Goal: Task Accomplishment & Management: Manage account settings

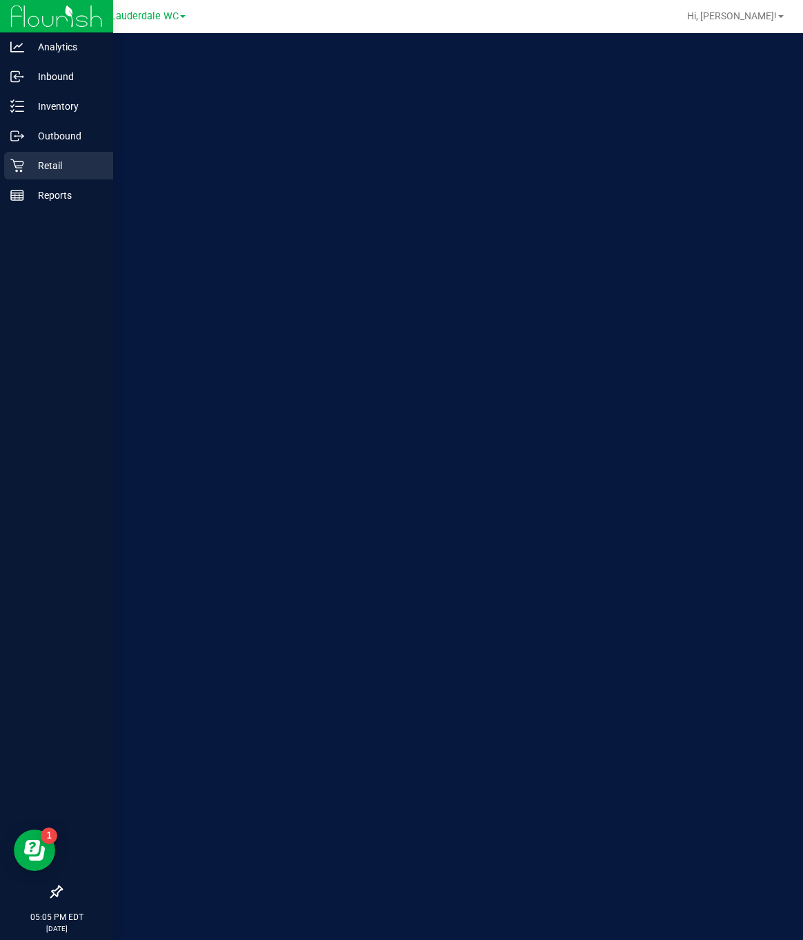
click at [29, 166] on p "Retail" at bounding box center [65, 165] width 83 height 17
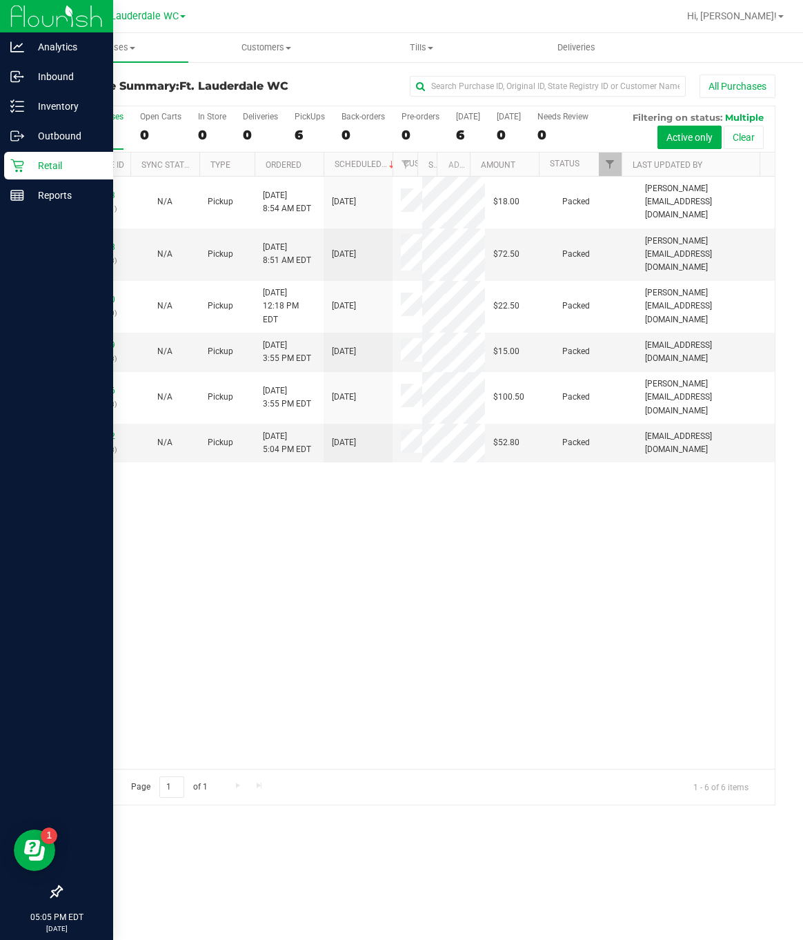
click at [54, 889] on icon at bounding box center [57, 892] width 14 height 14
click at [50, 893] on input "checkbox" at bounding box center [50, 893] width 0 height 0
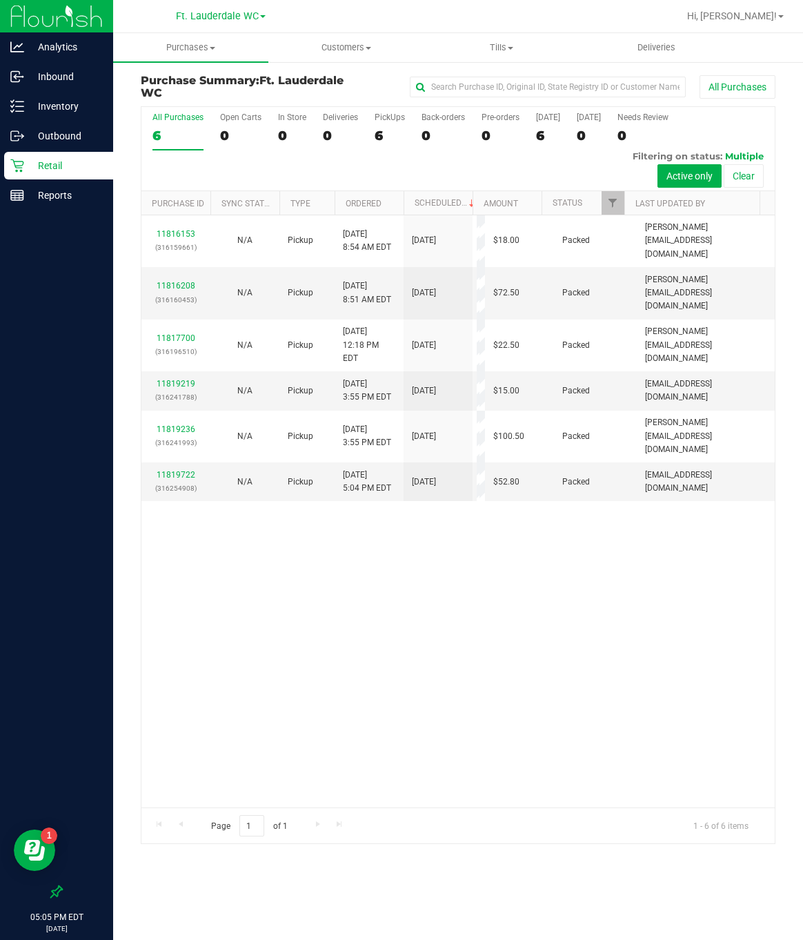
click at [504, 682] on div "11816153 (316159661) N/A Pickup [DATE] 8:54 AM EDT 8/20/2025 $18.00 Packed [PER…" at bounding box center [458, 511] width 634 height 592
click at [75, 203] on p "Reports" at bounding box center [65, 195] width 83 height 17
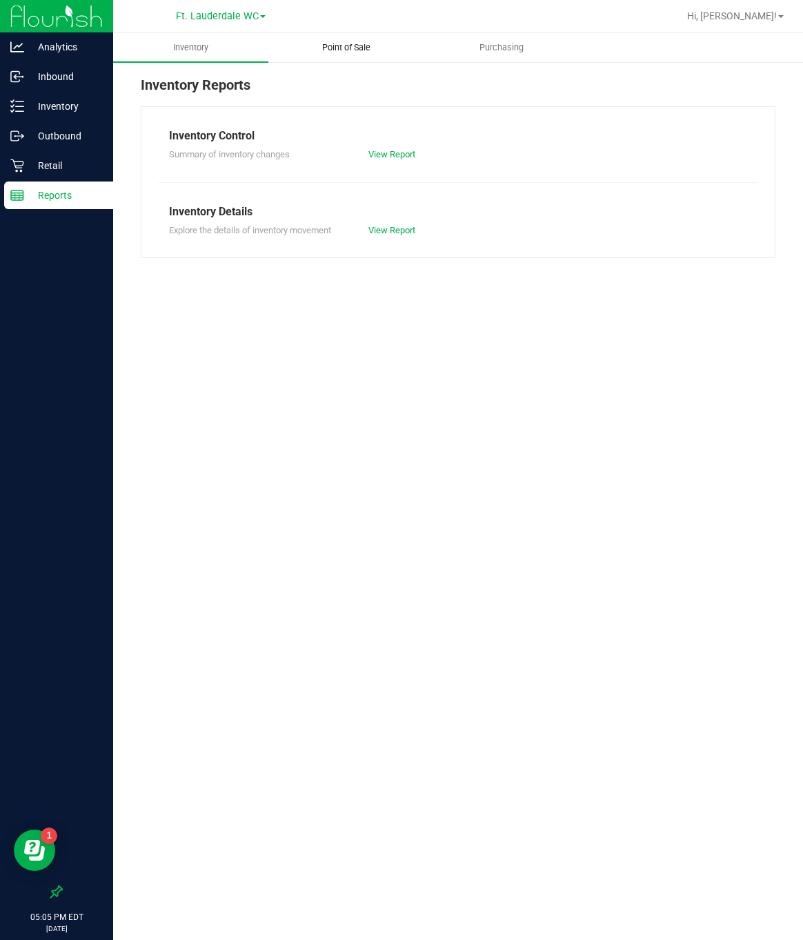
click at [346, 52] on span "Point of Sale" at bounding box center [347, 47] width 86 height 12
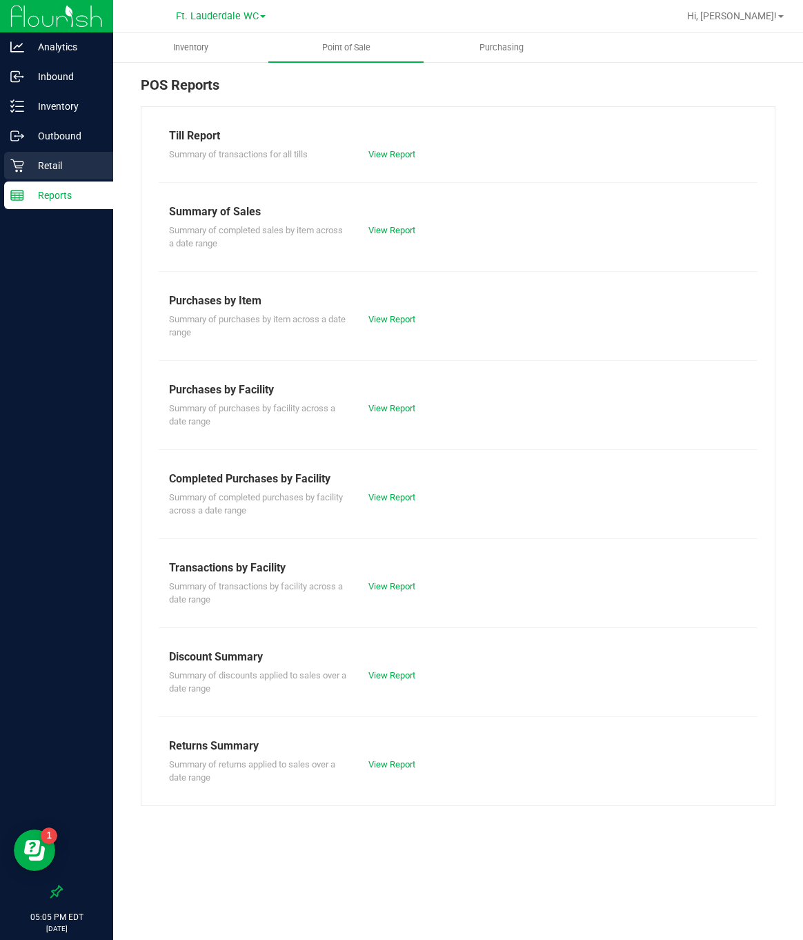
click at [71, 170] on p "Retail" at bounding box center [65, 165] width 83 height 17
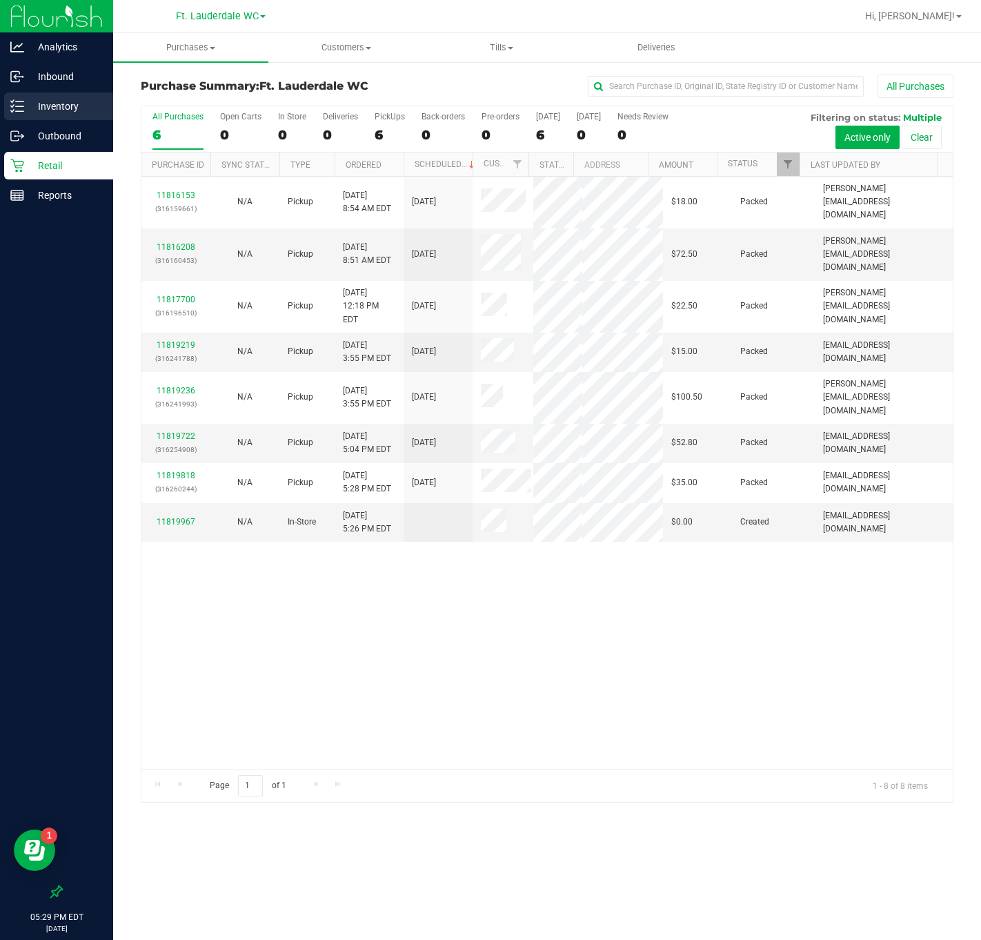
click at [41, 110] on p "Inventory" at bounding box center [65, 106] width 83 height 17
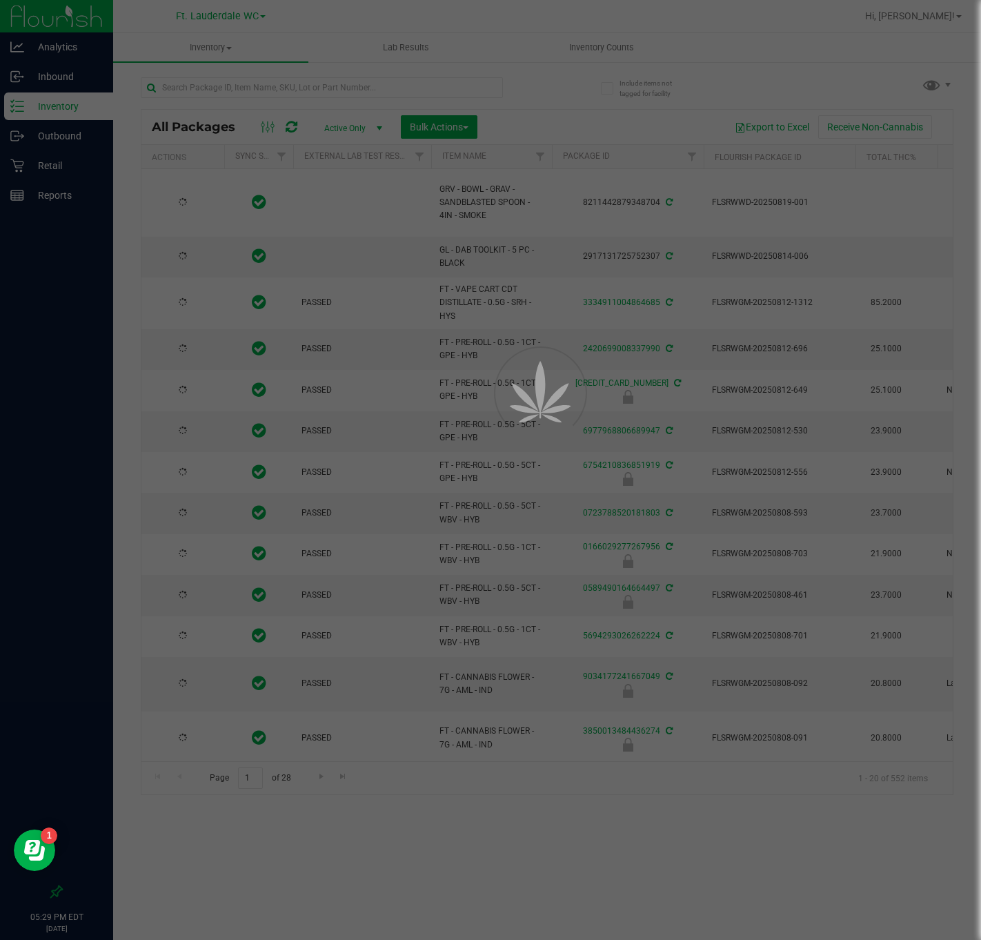
click at [257, 81] on div at bounding box center [490, 470] width 981 height 940
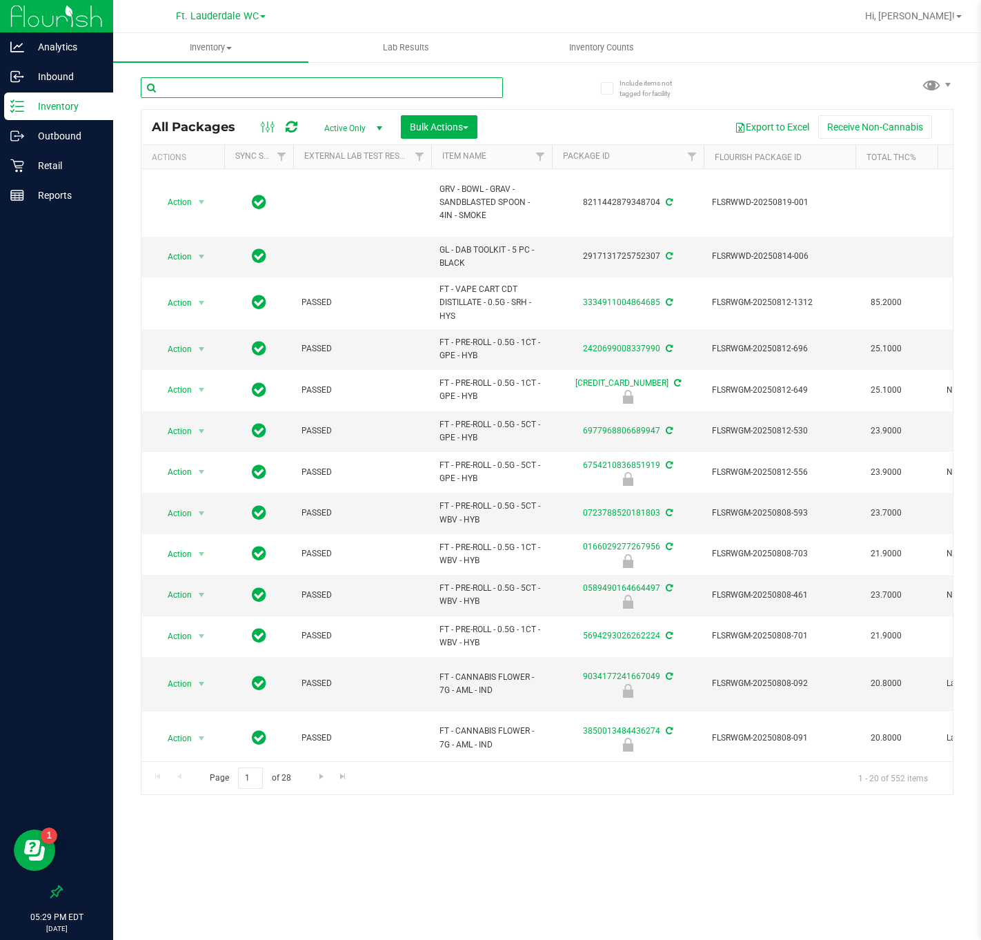
click at [257, 81] on input "text" at bounding box center [322, 87] width 362 height 21
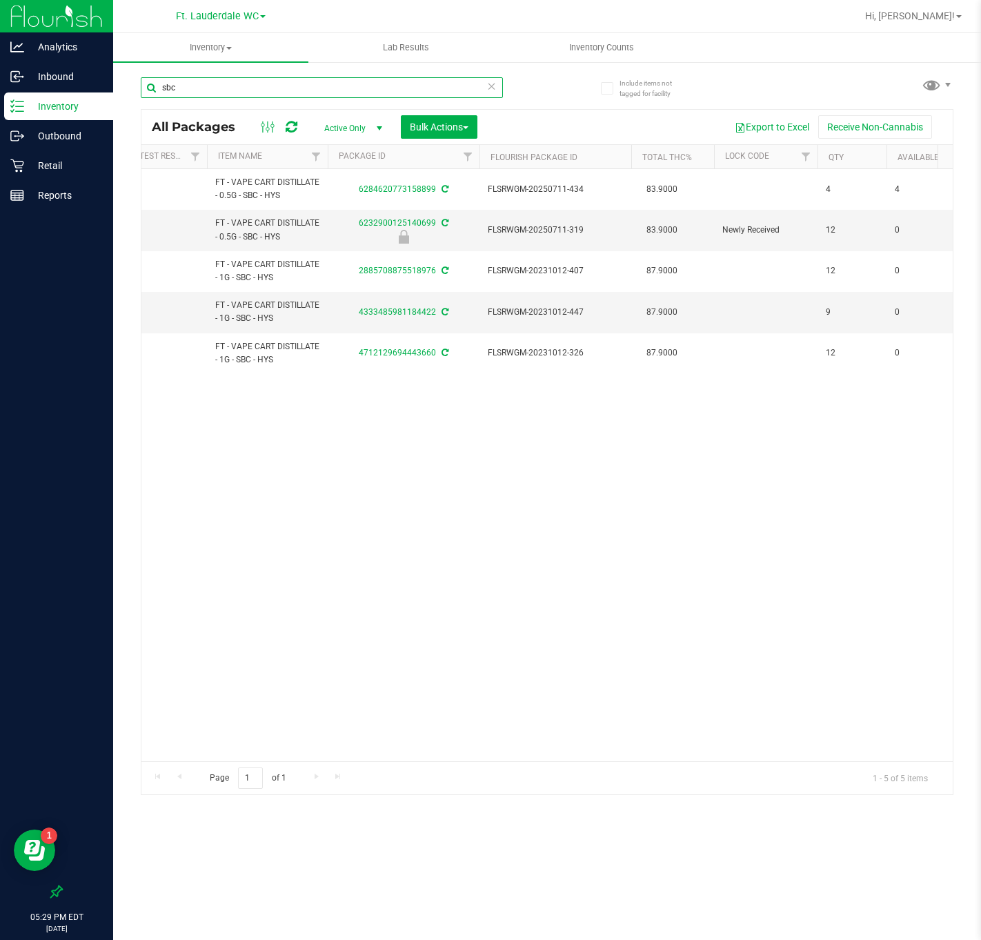
scroll to position [0, 235]
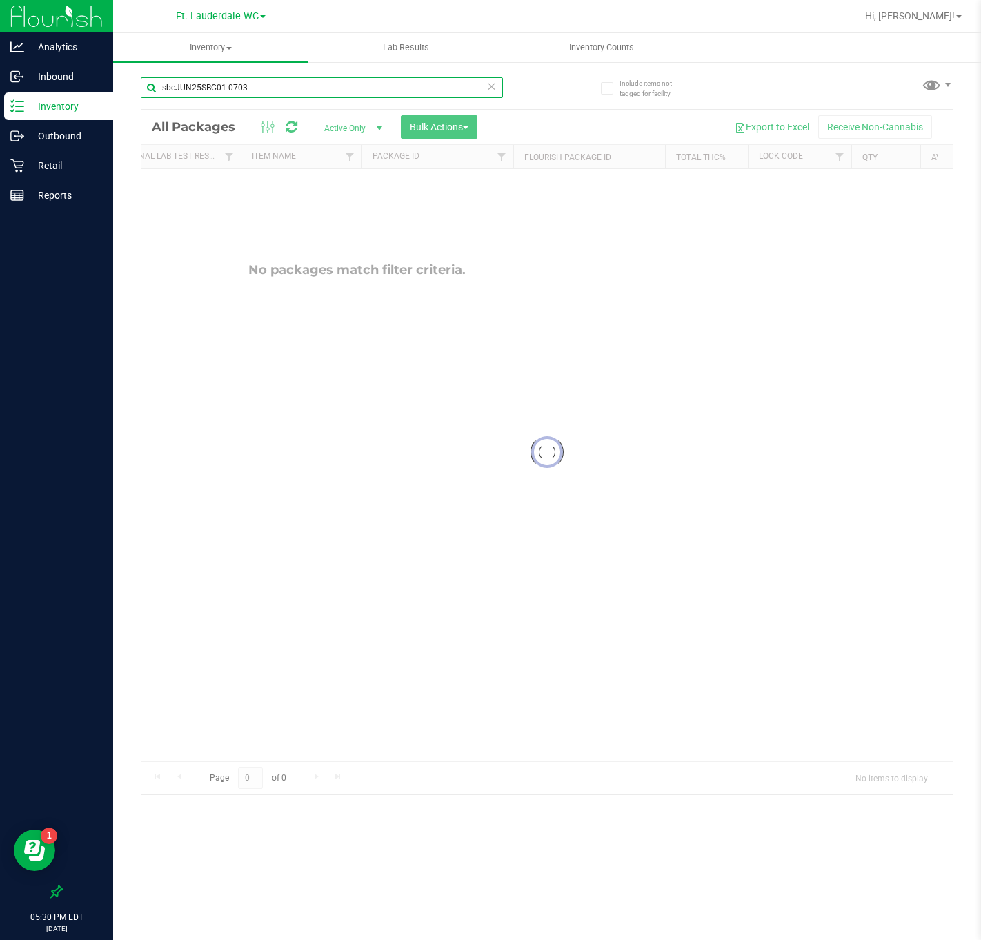
type input "sbcJUN25SBC01-0703"
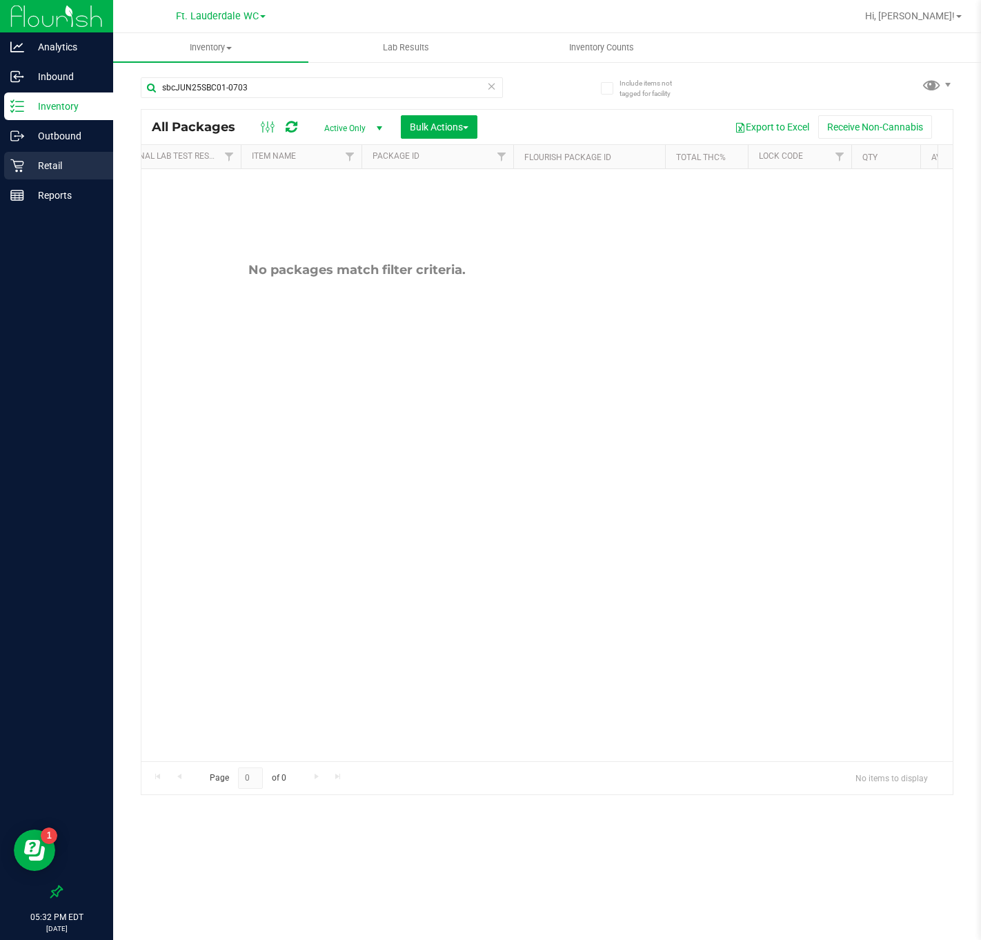
click at [71, 172] on p "Retail" at bounding box center [65, 165] width 83 height 17
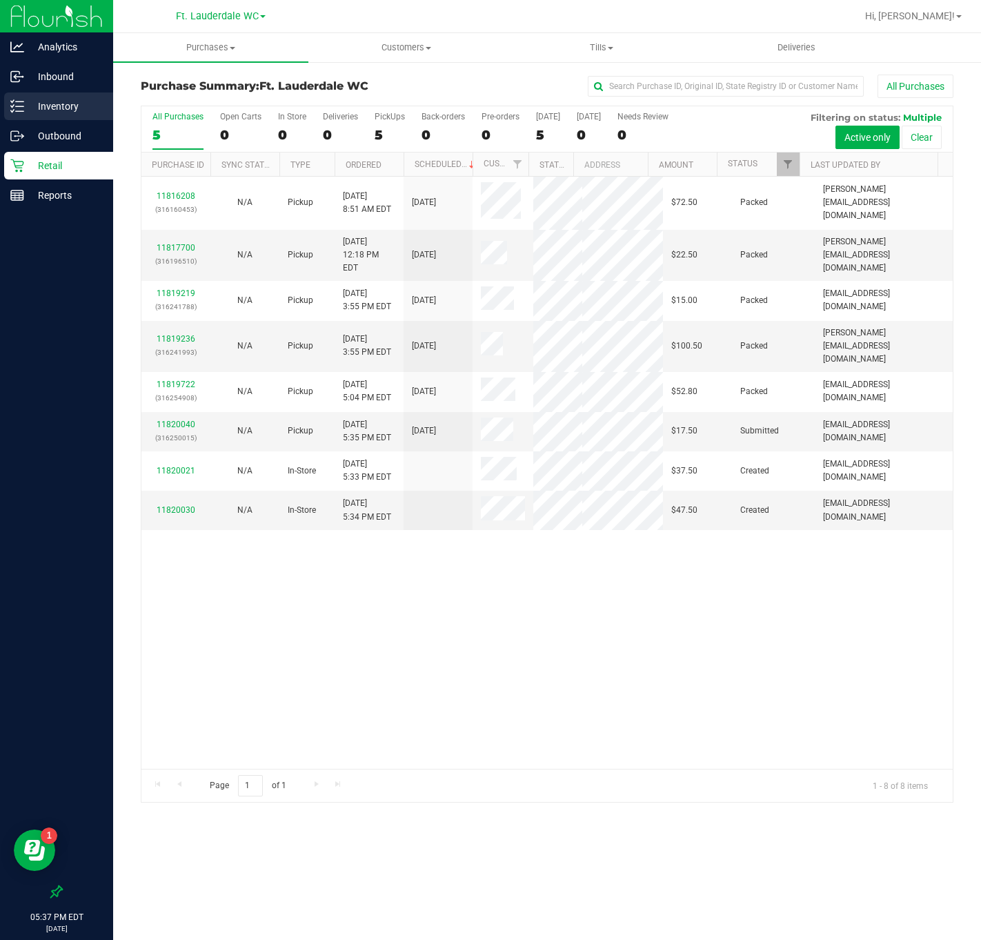
click at [68, 100] on p "Inventory" at bounding box center [65, 106] width 83 height 17
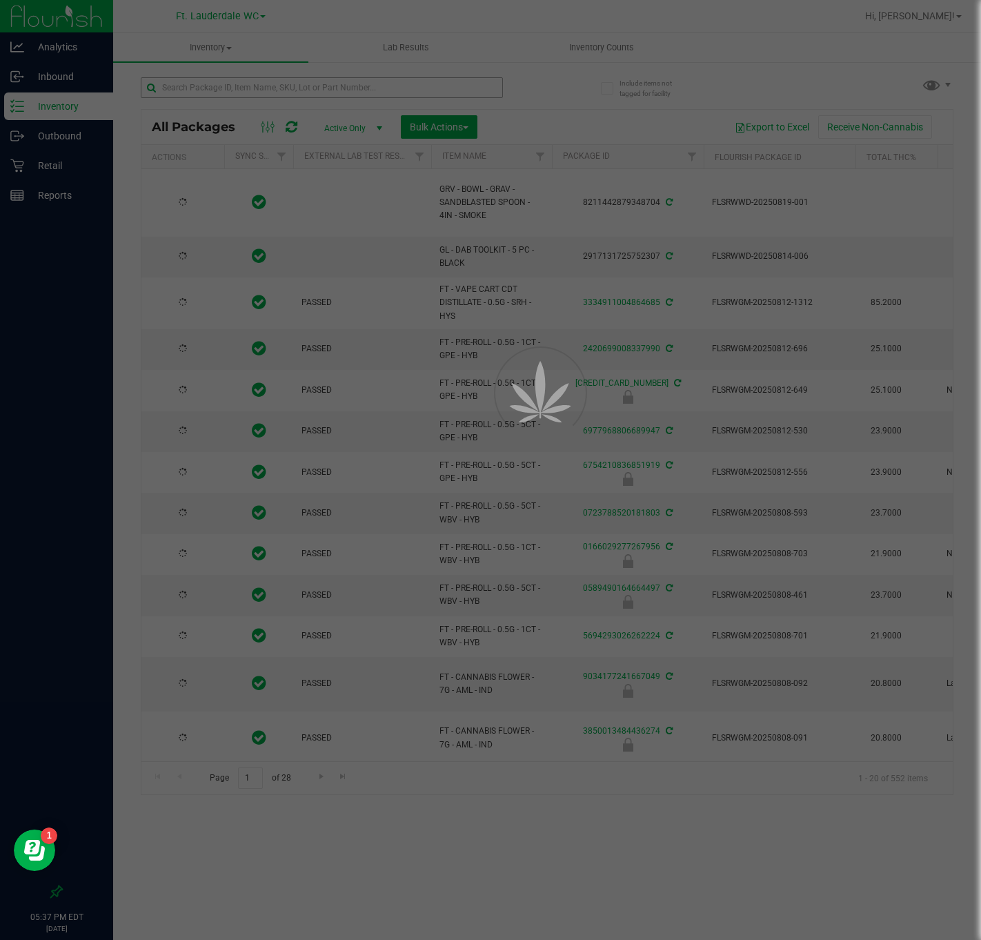
click at [217, 81] on div at bounding box center [490, 470] width 981 height 940
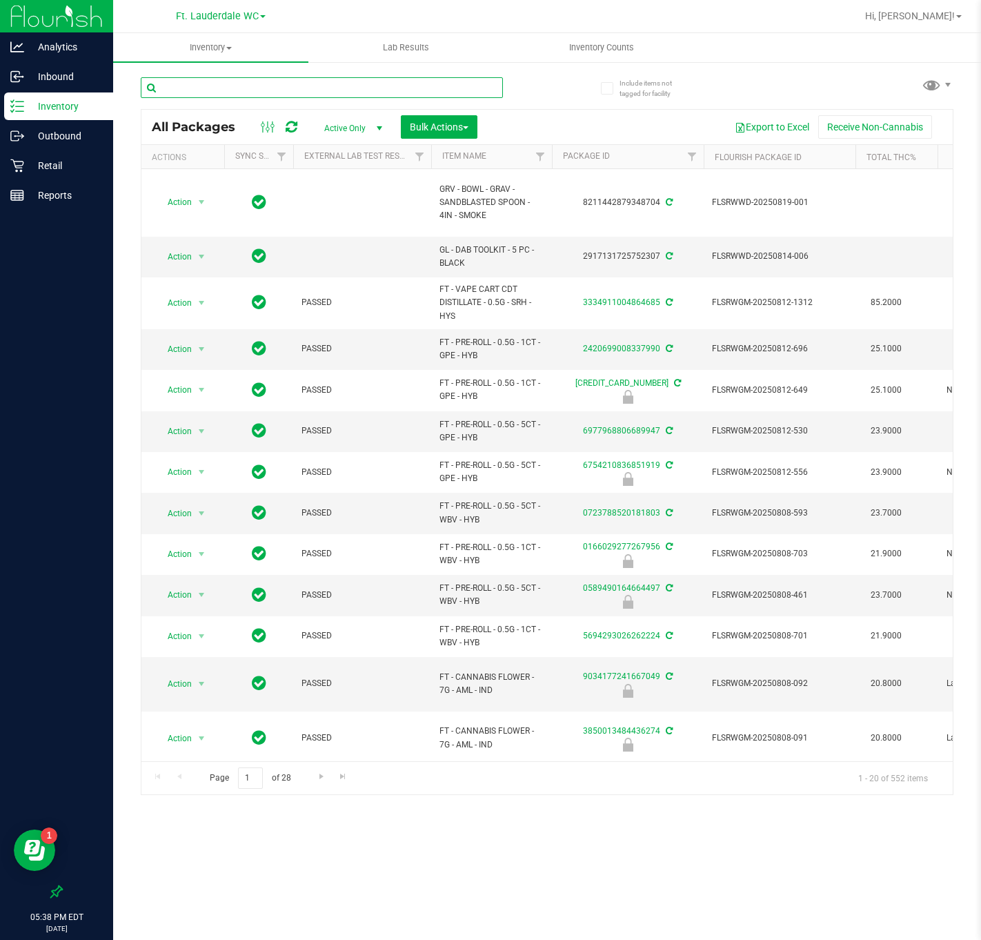
click at [217, 81] on input "text" at bounding box center [322, 87] width 362 height 21
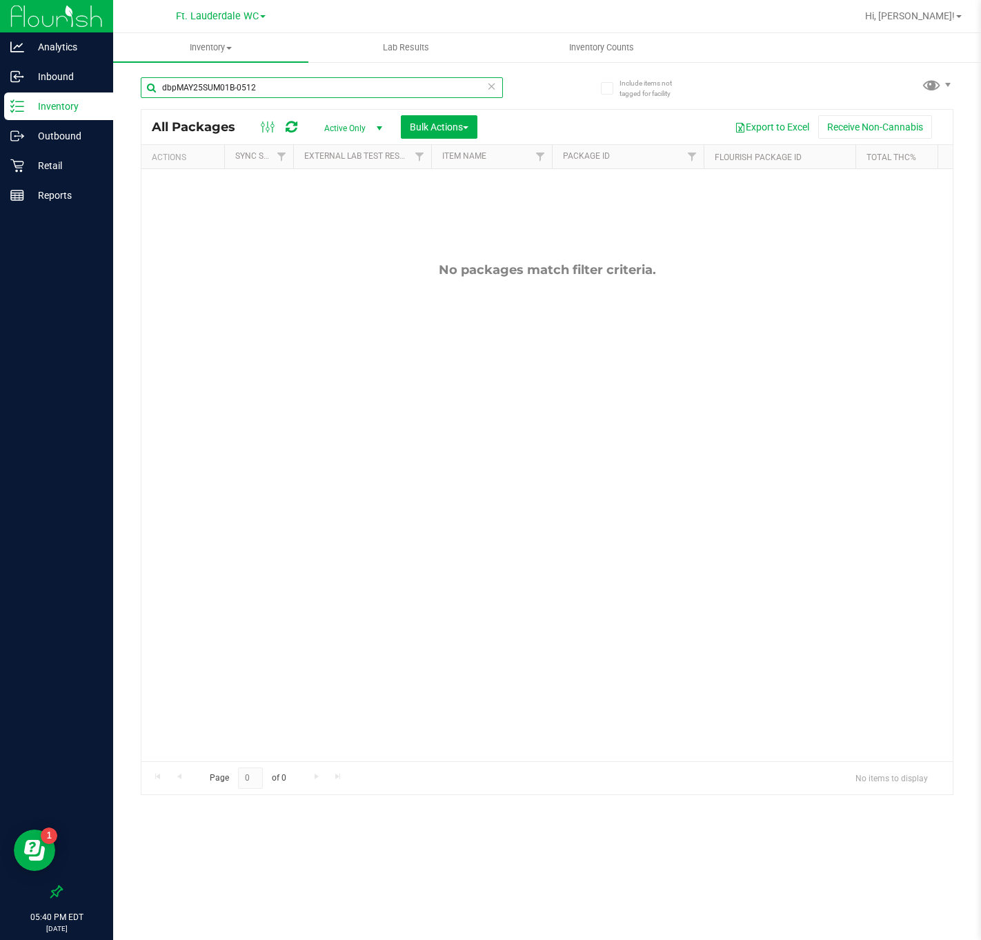
click at [320, 92] on input "dbpMAY25SUM01B-0512" at bounding box center [322, 87] width 362 height 21
type input "dbpMAY25SUM01B-0512"
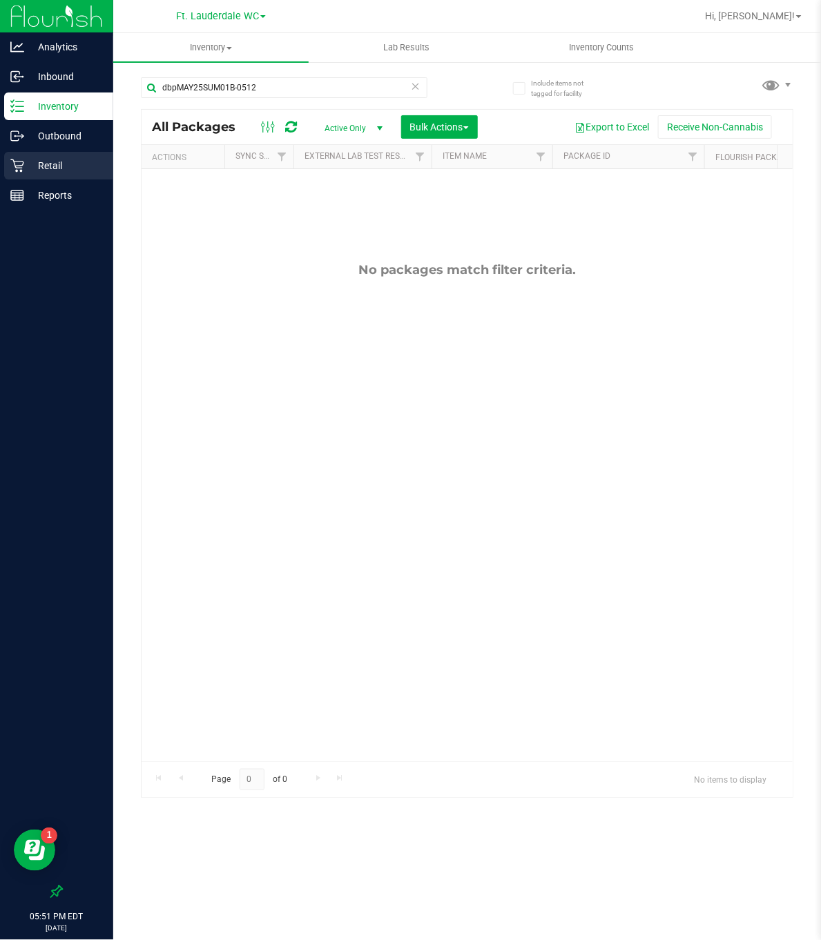
click at [27, 164] on p "Retail" at bounding box center [65, 165] width 83 height 17
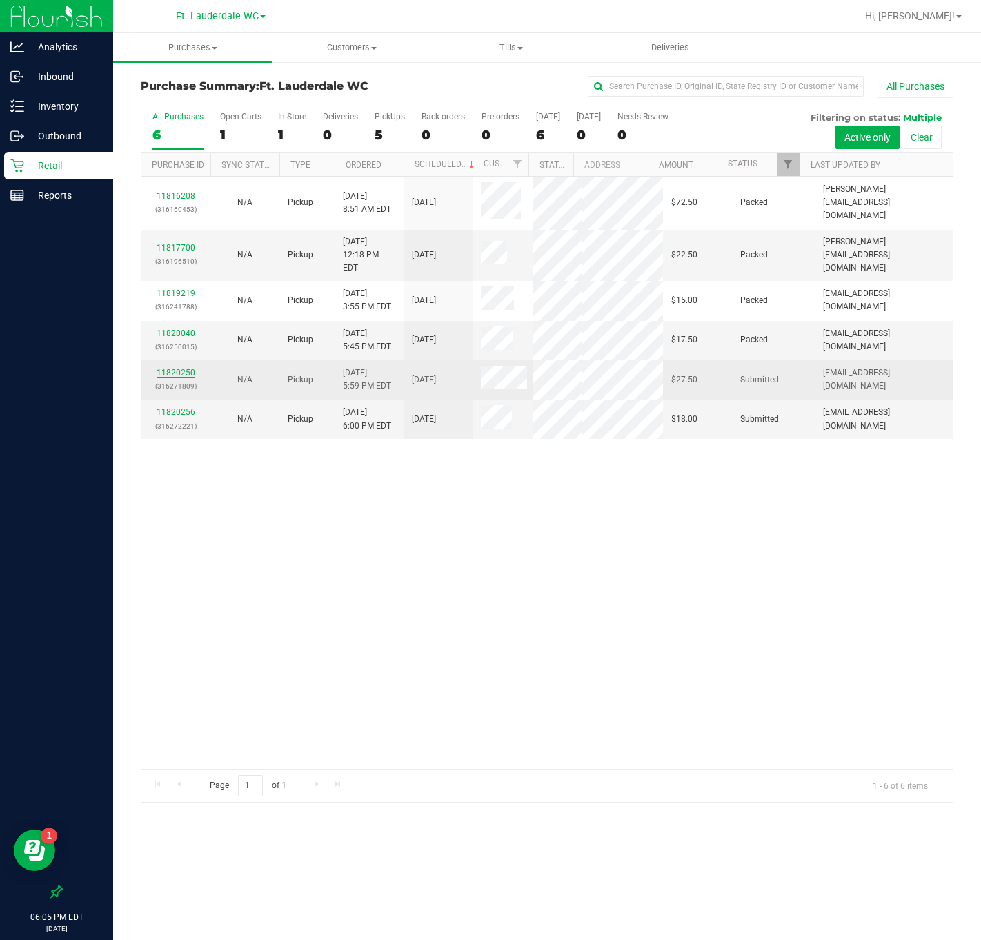
click at [188, 368] on link "11820250" at bounding box center [176, 373] width 39 height 10
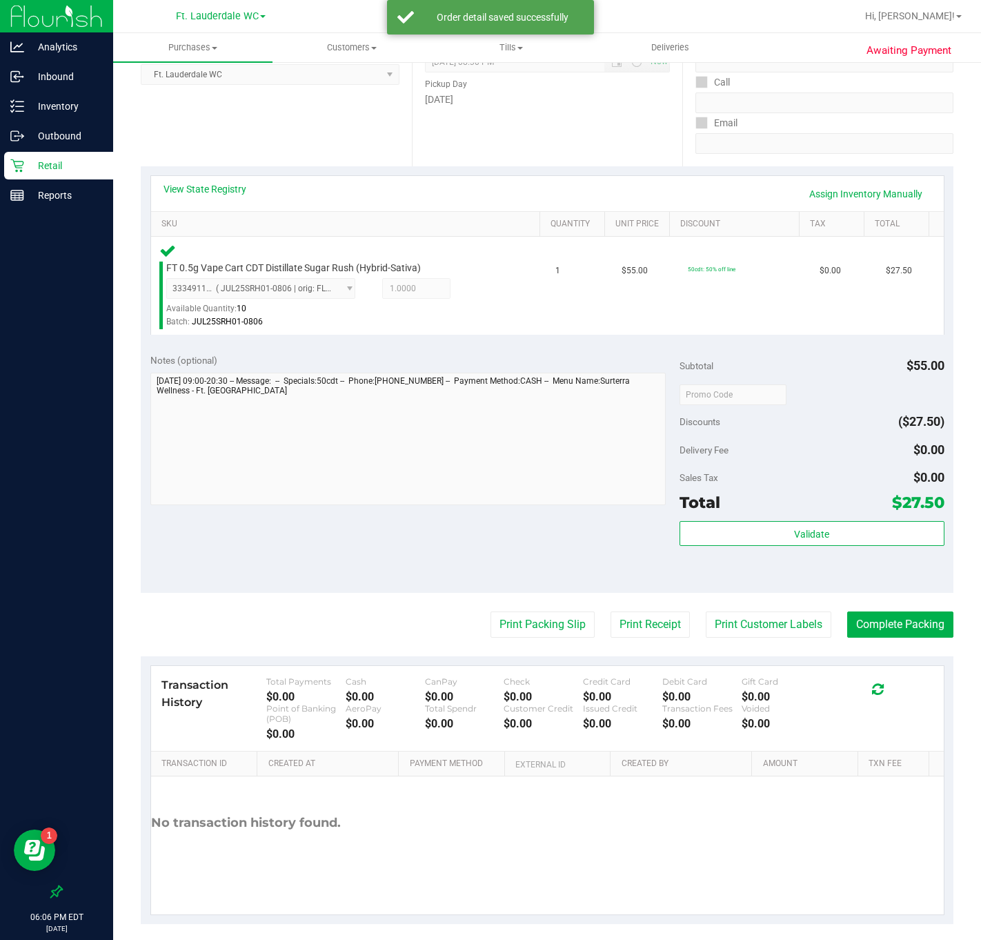
scroll to position [222, 0]
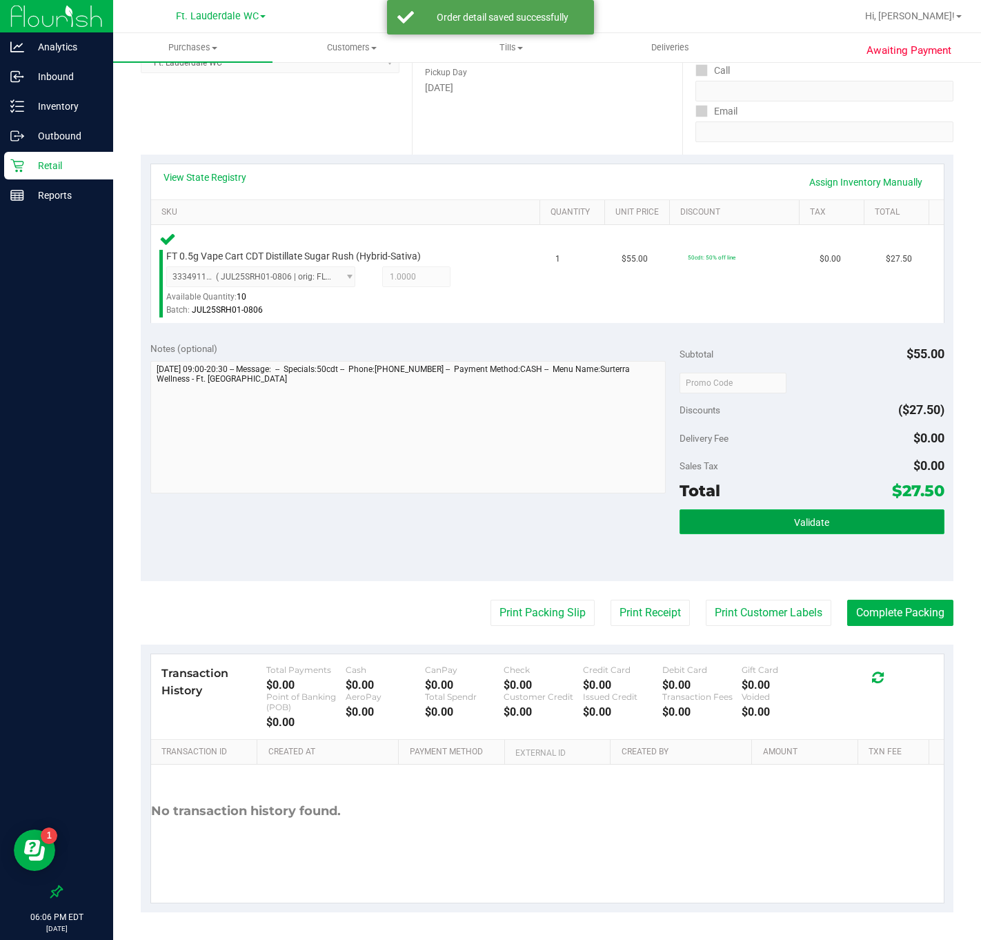
click at [750, 528] on button "Validate" at bounding box center [812, 521] width 265 height 25
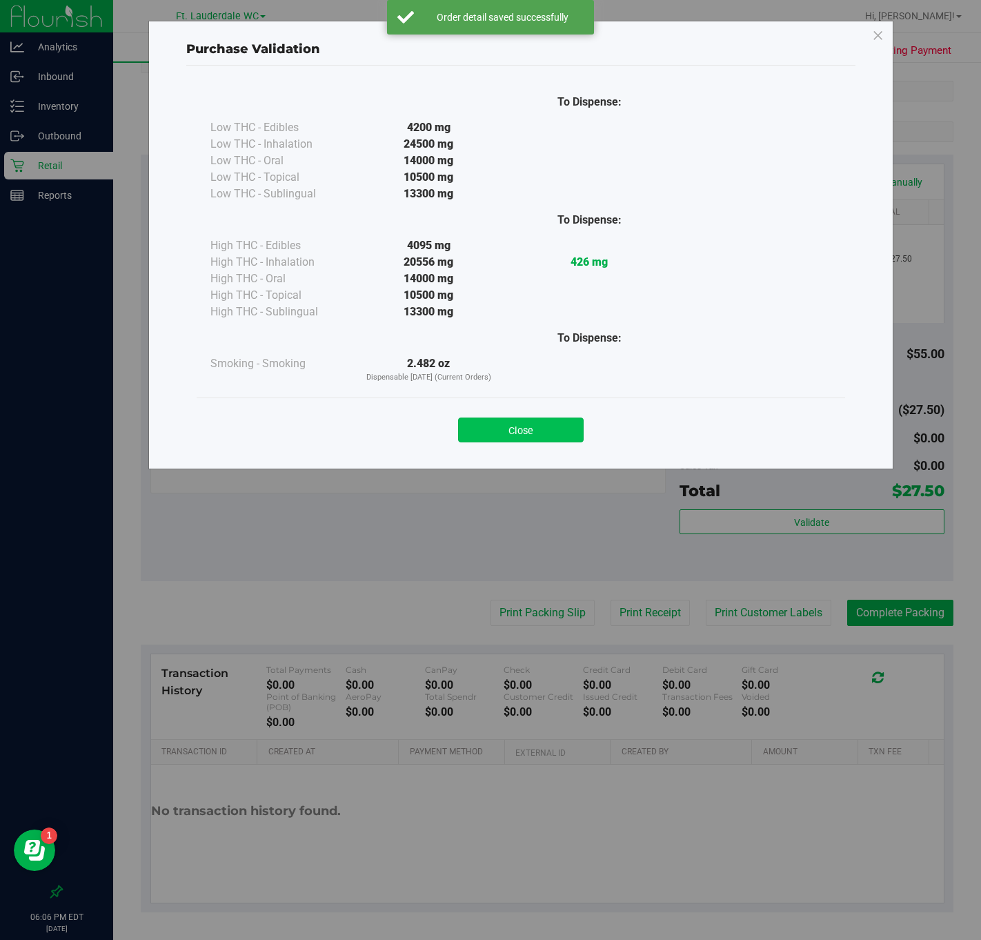
click at [504, 442] on button "Close" at bounding box center [521, 430] width 126 height 25
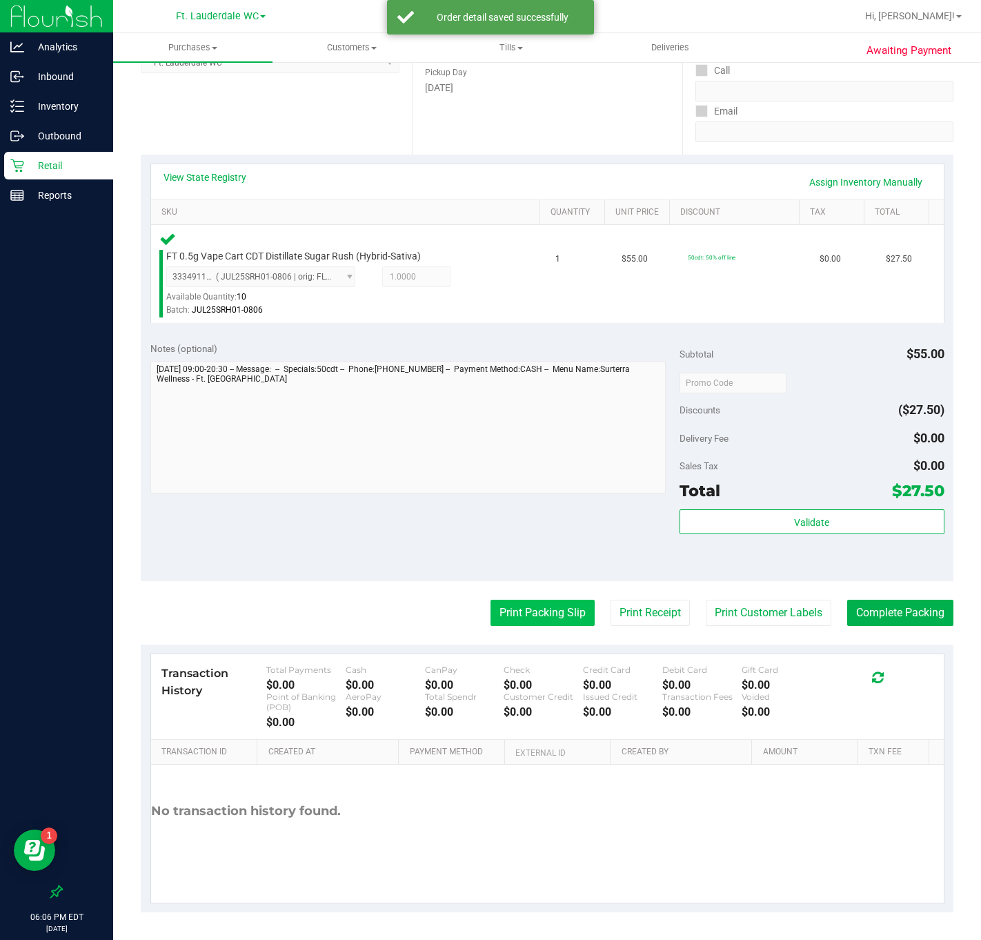
click at [533, 605] on button "Print Packing Slip" at bounding box center [543, 613] width 104 height 26
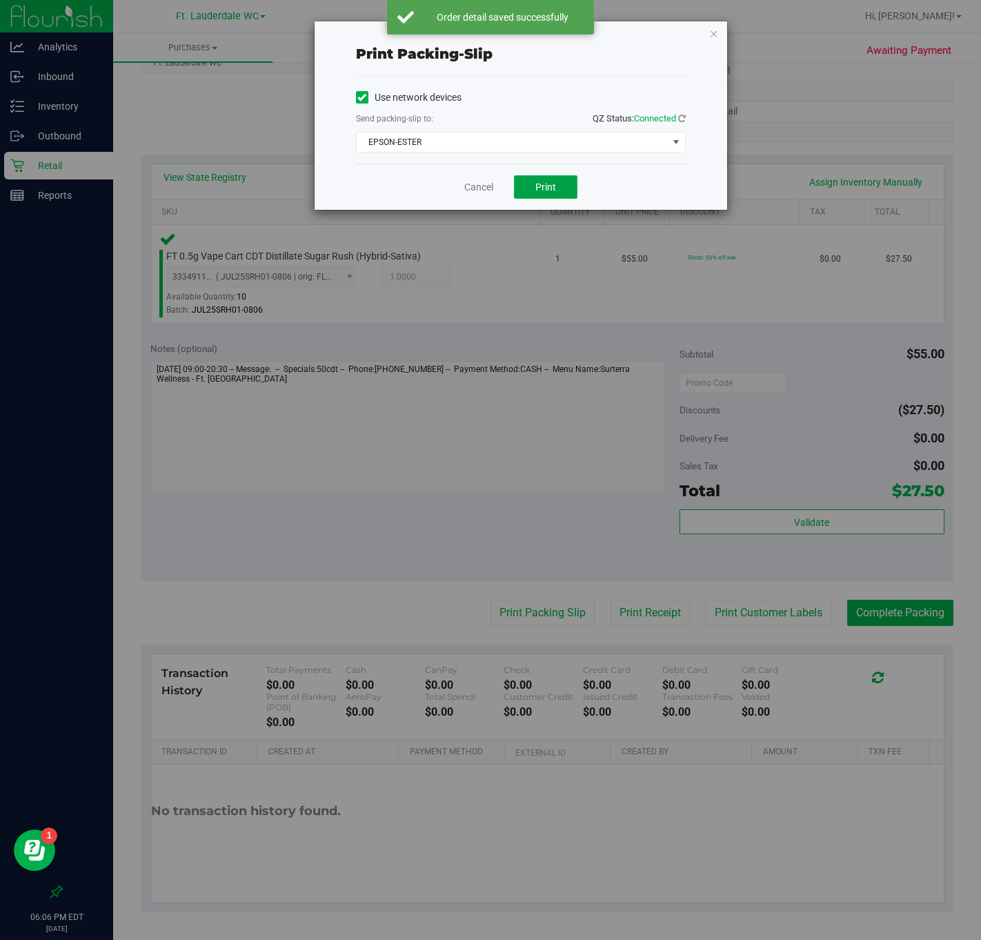
click at [554, 195] on button "Print" at bounding box center [545, 186] width 63 height 23
click at [491, 195] on link "Cancel" at bounding box center [478, 187] width 29 height 14
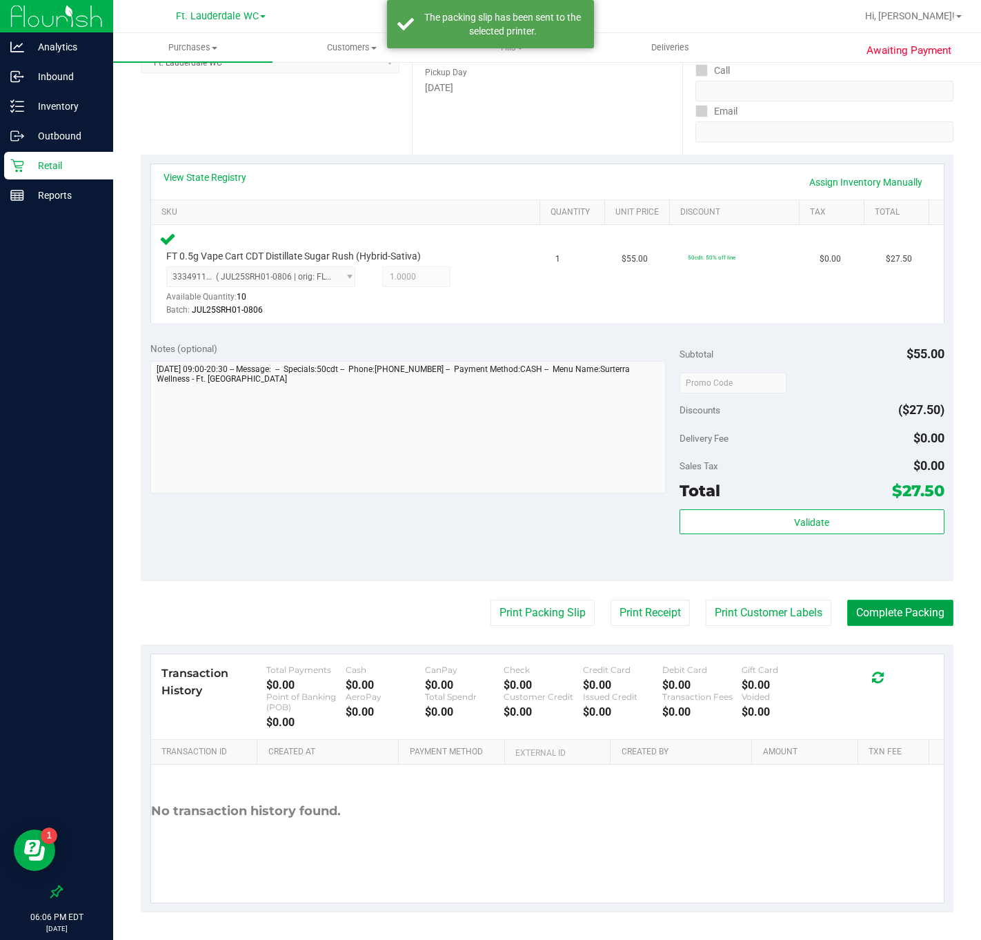
click at [803, 613] on button "Complete Packing" at bounding box center [901, 613] width 106 height 26
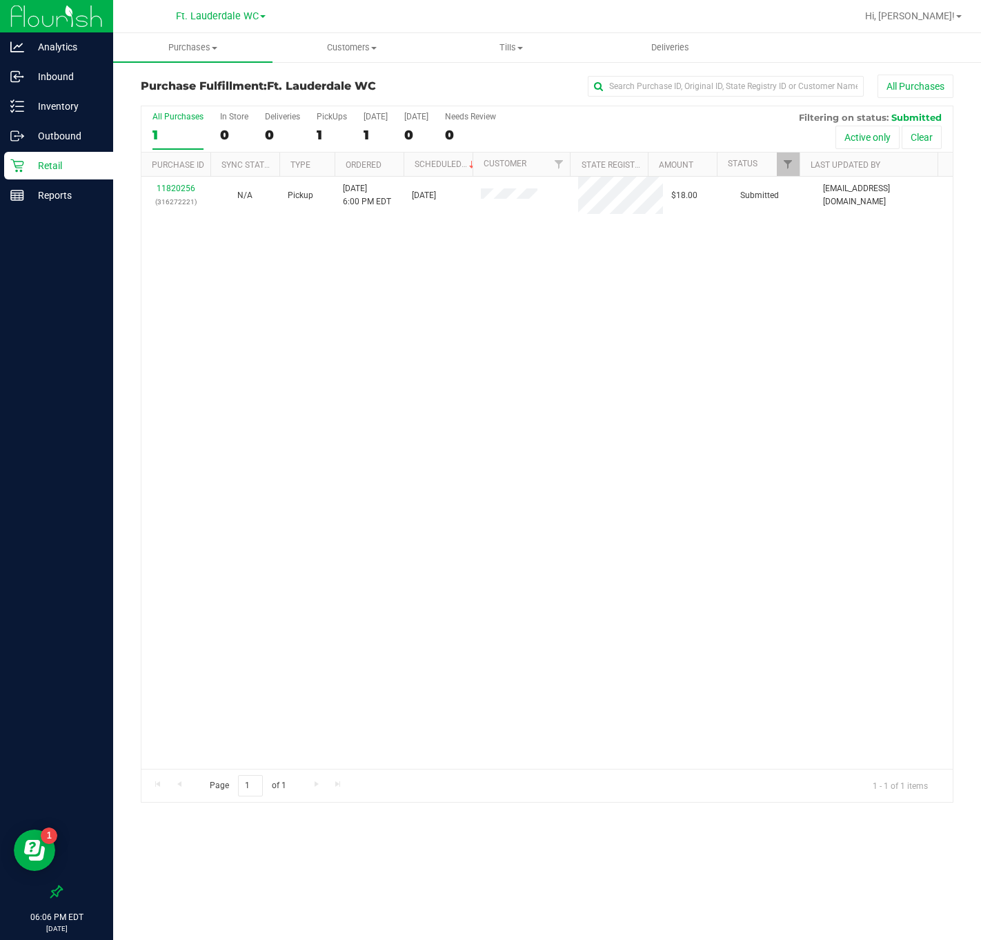
click at [408, 280] on div "11820256 (316272221) N/A Pickup [DATE] 6:00 PM EDT 8/20/2025 $18.00 Submitted […" at bounding box center [547, 473] width 812 height 592
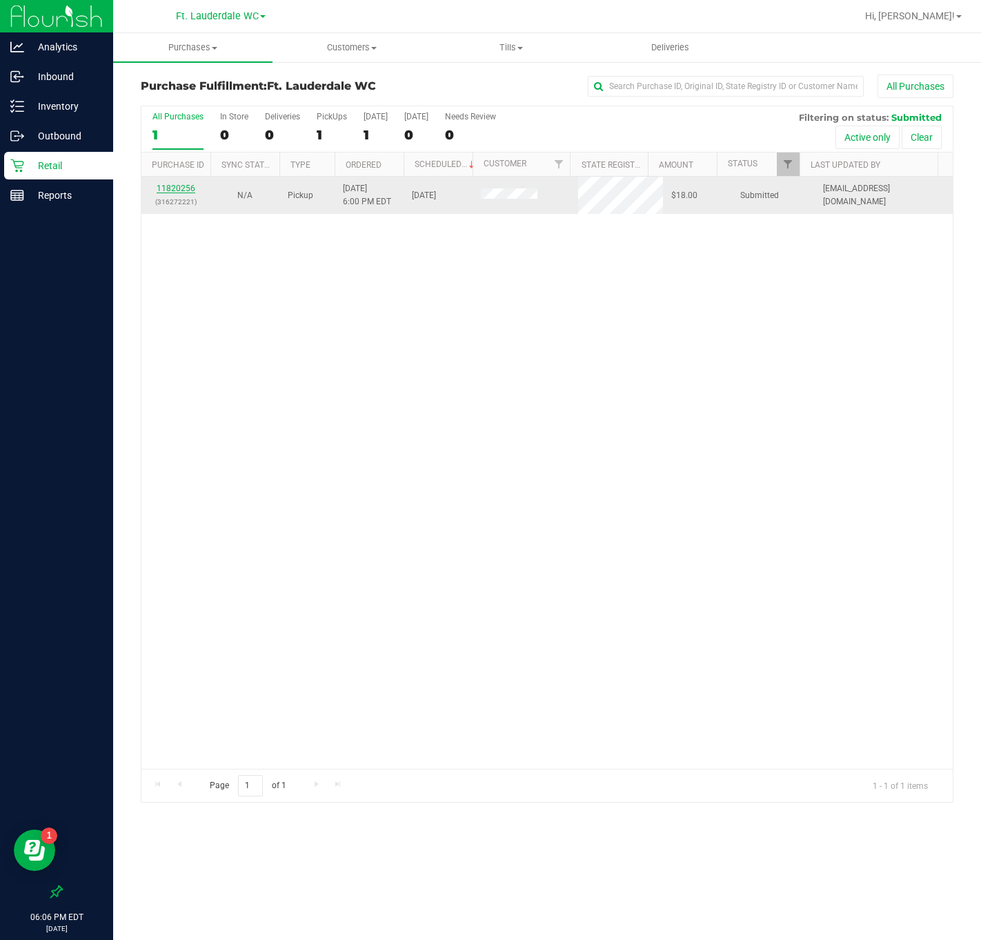
click at [188, 189] on link "11820256" at bounding box center [176, 189] width 39 height 10
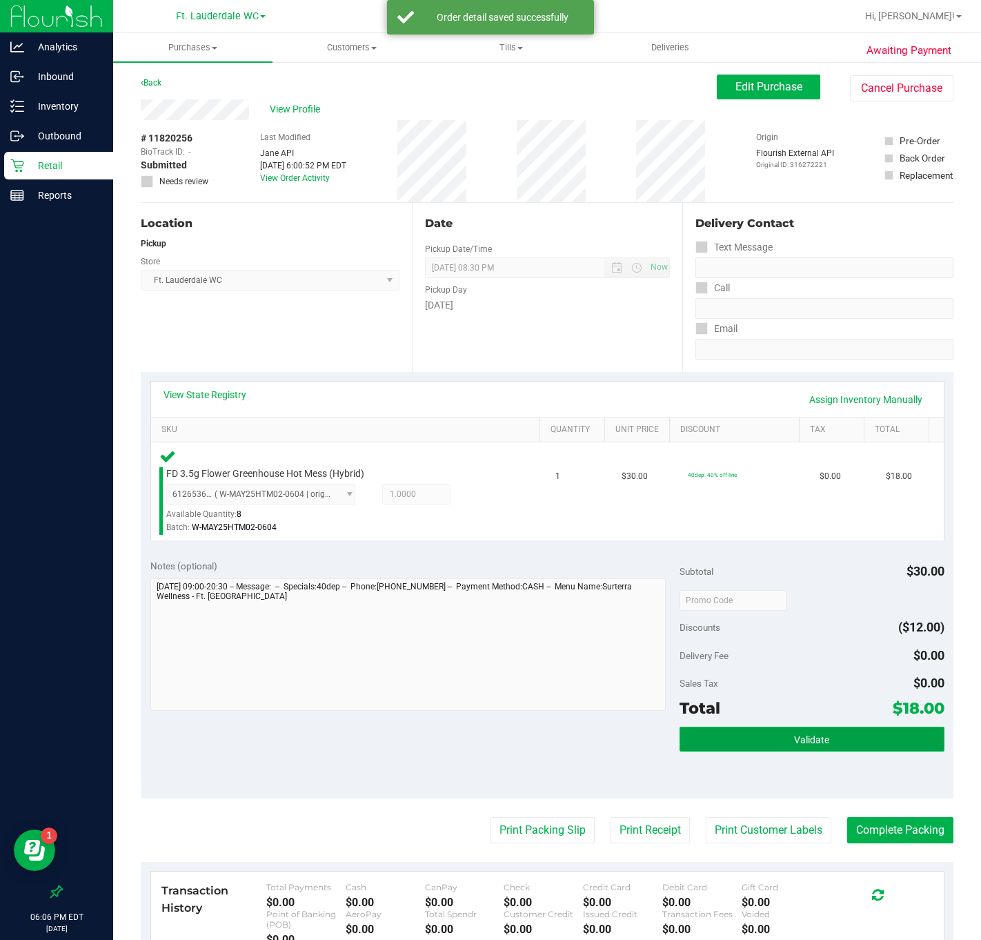
click at [803, 746] on button "Validate" at bounding box center [812, 739] width 265 height 25
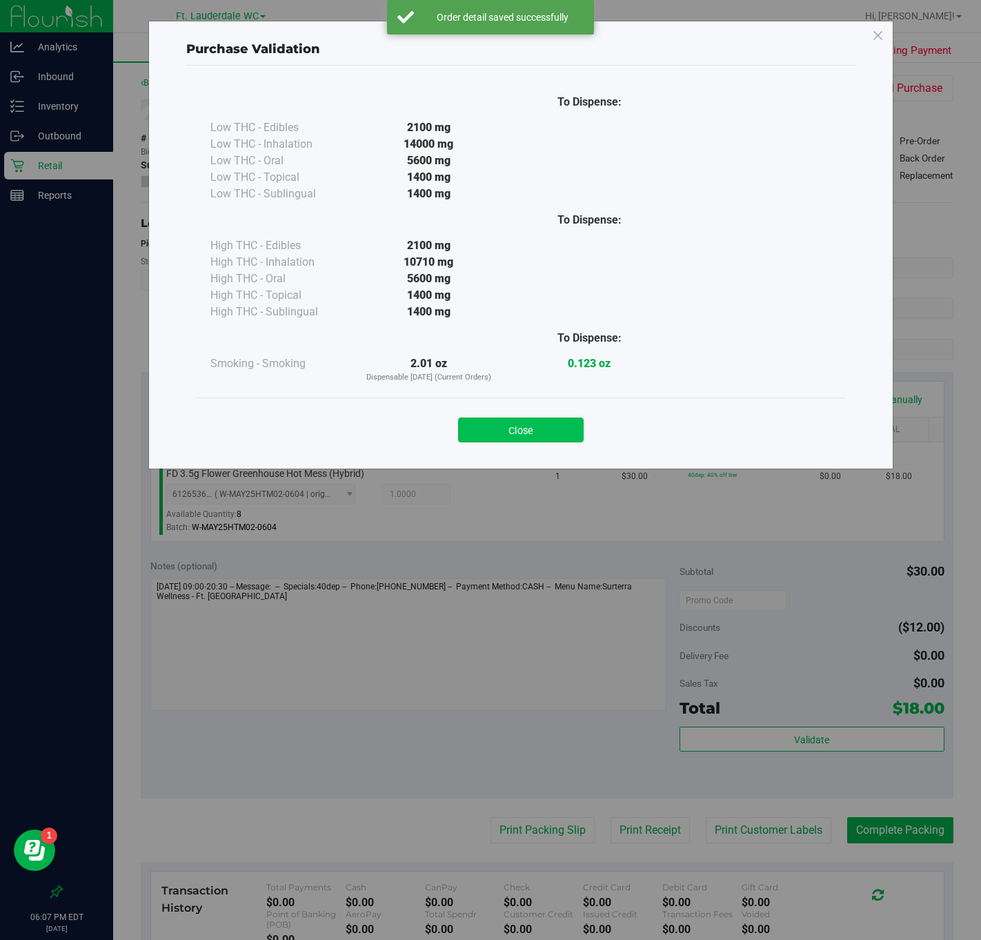
click at [513, 421] on button "Close" at bounding box center [521, 430] width 126 height 25
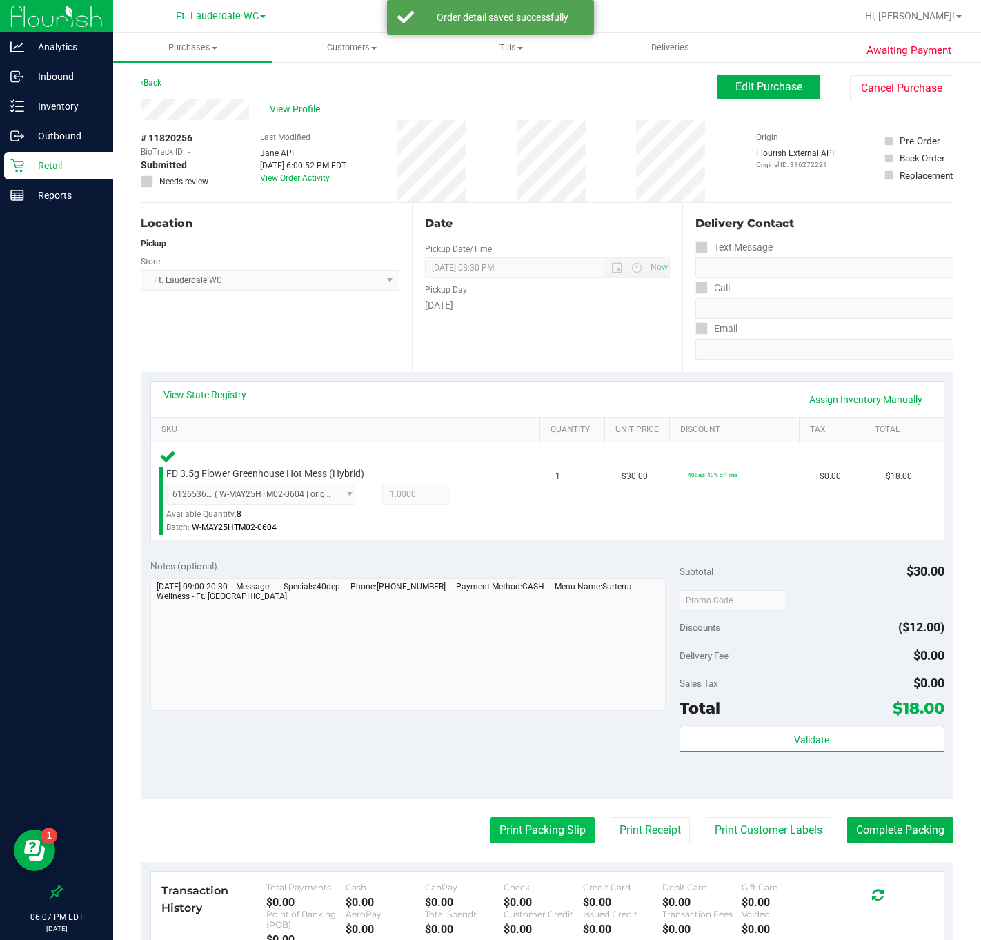
click at [504, 831] on button "Print Packing Slip" at bounding box center [543, 830] width 104 height 26
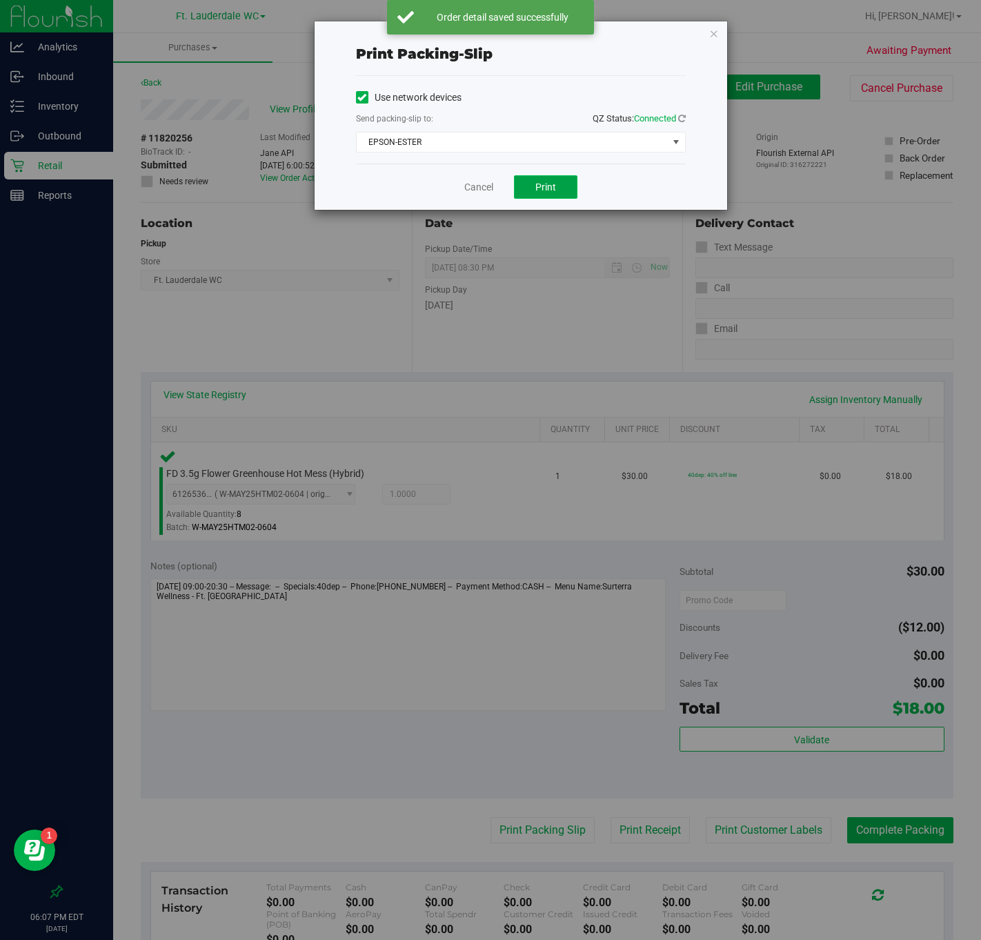
click at [522, 195] on button "Print" at bounding box center [545, 186] width 63 height 23
click at [739, 36] on div "Print packing-slip Use network devices Send packing-slip to: QZ Status: Connect…" at bounding box center [496, 470] width 992 height 940
click at [716, 38] on icon "button" at bounding box center [715, 33] width 10 height 17
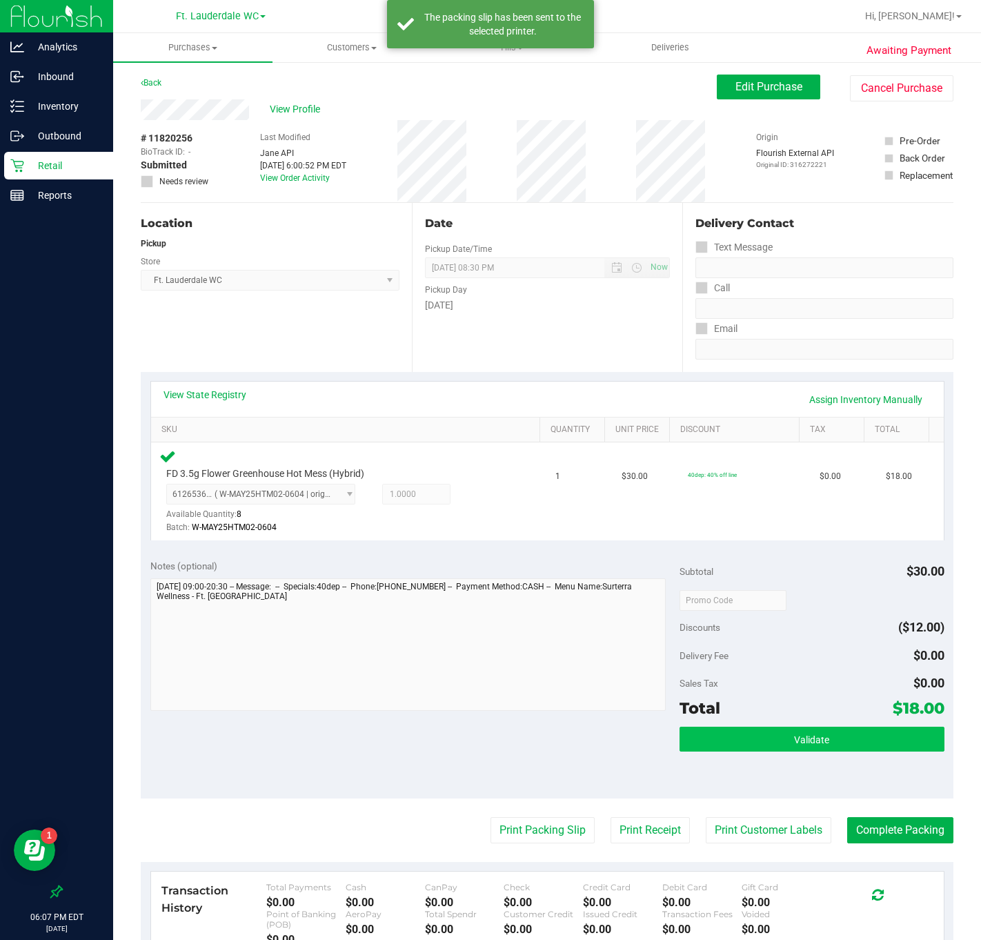
click at [803, 748] on button "Validate" at bounding box center [812, 739] width 265 height 25
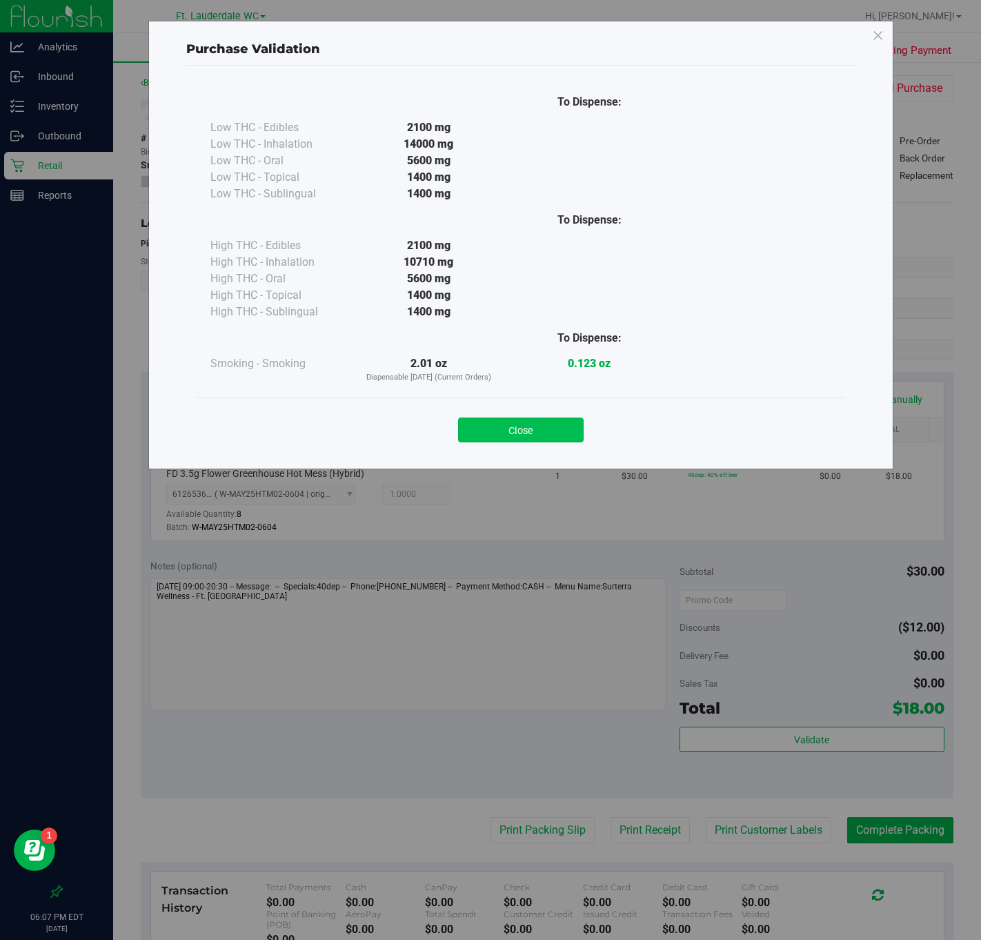
click at [527, 419] on button "Close" at bounding box center [521, 430] width 126 height 25
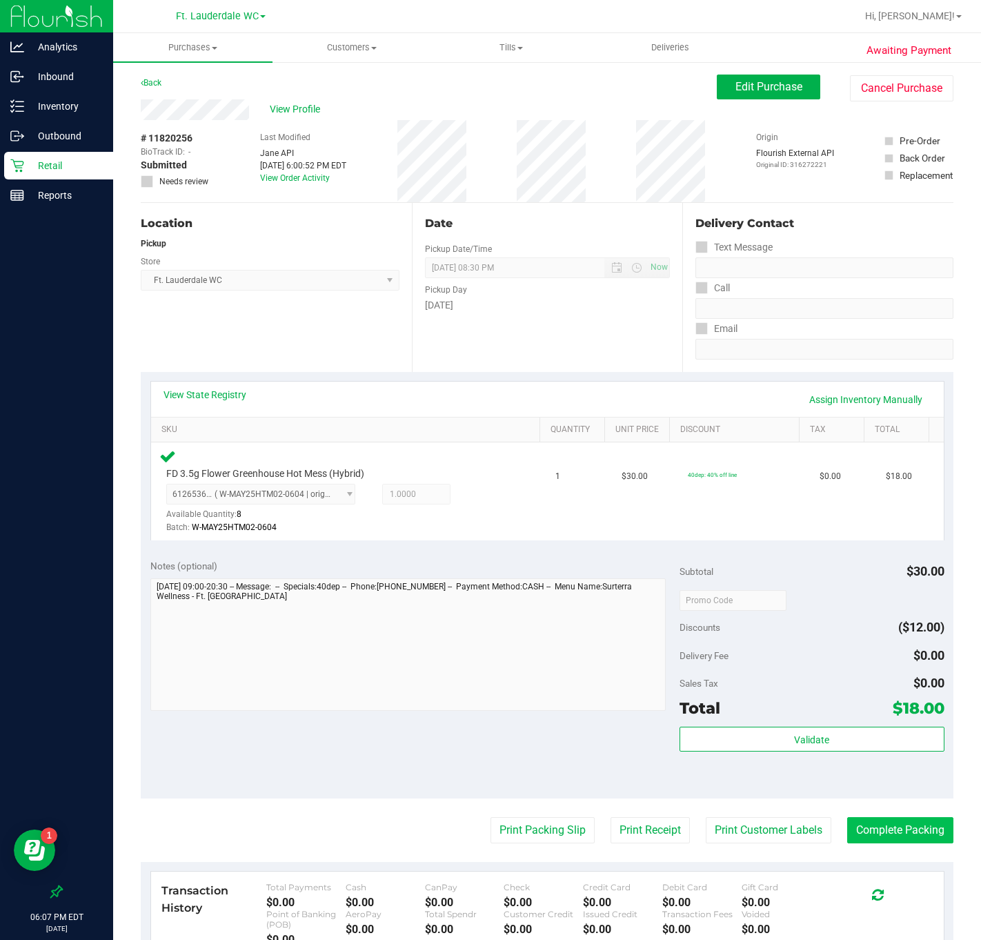
click at [803, 825] on button "Complete Packing" at bounding box center [901, 830] width 106 height 26
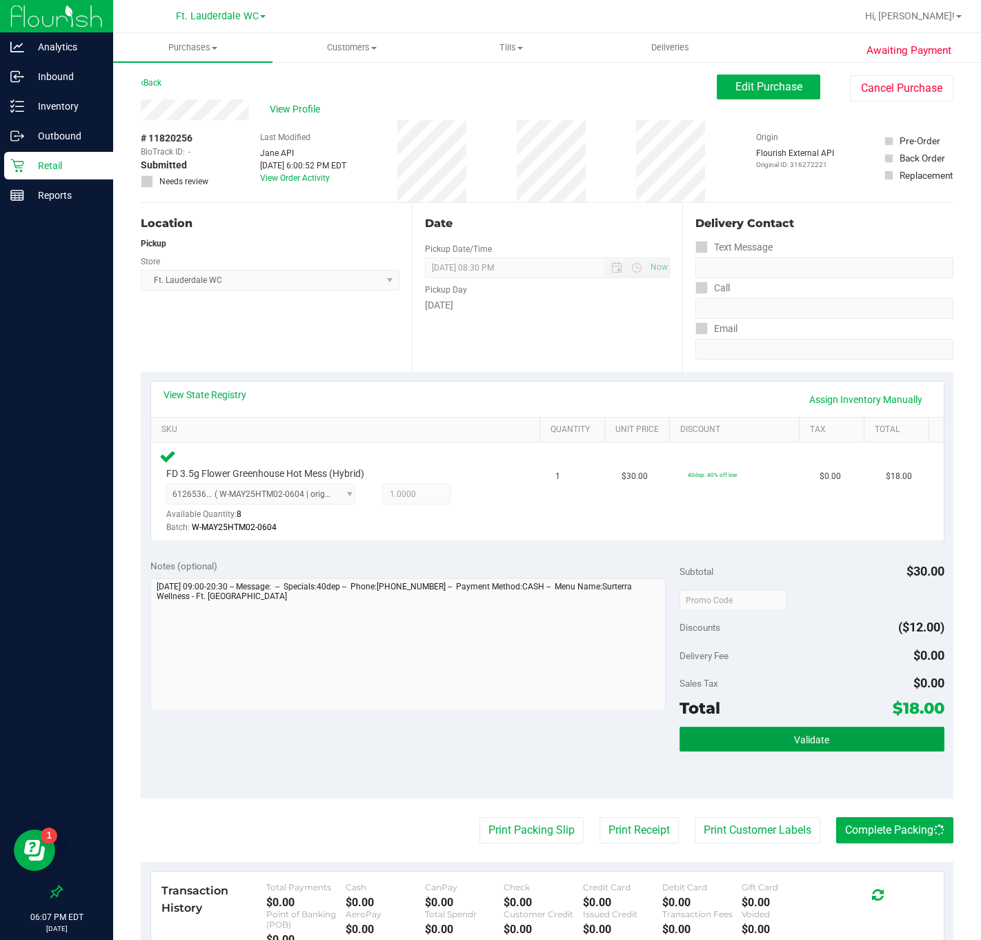
click at [803, 738] on button "Validate" at bounding box center [812, 739] width 265 height 25
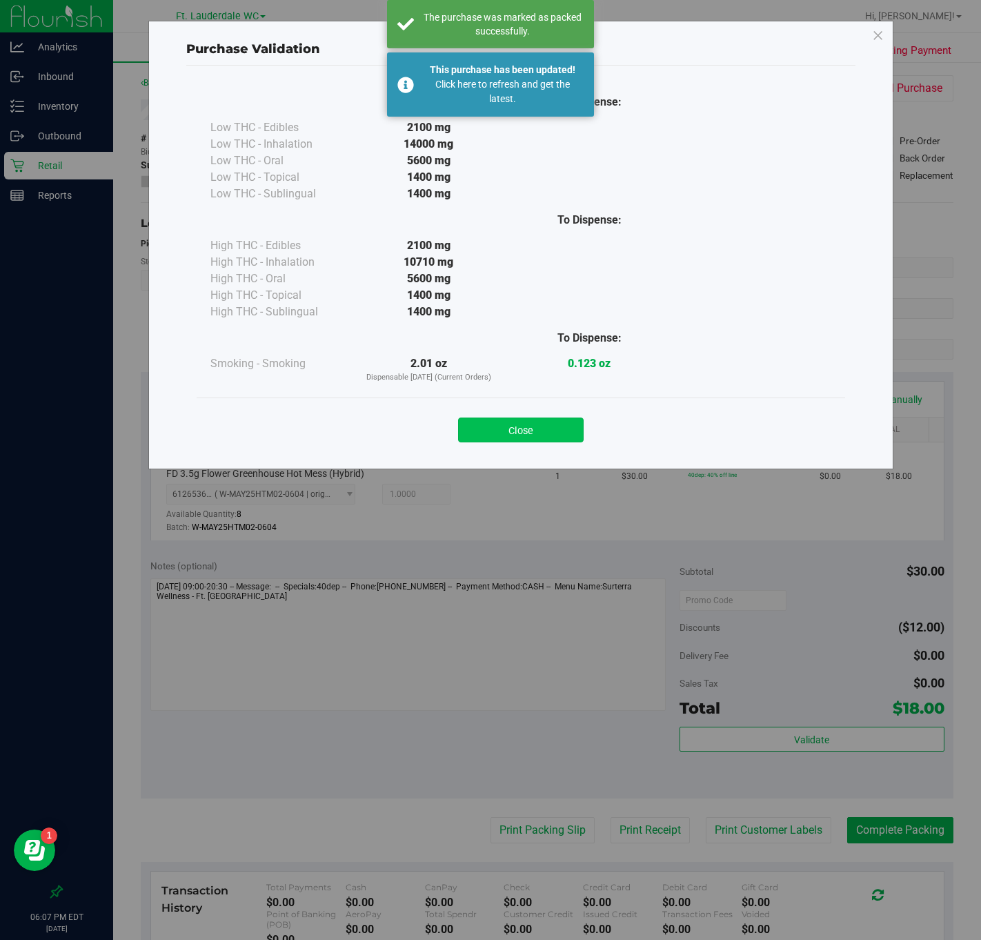
click at [539, 420] on button "Close" at bounding box center [521, 430] width 126 height 25
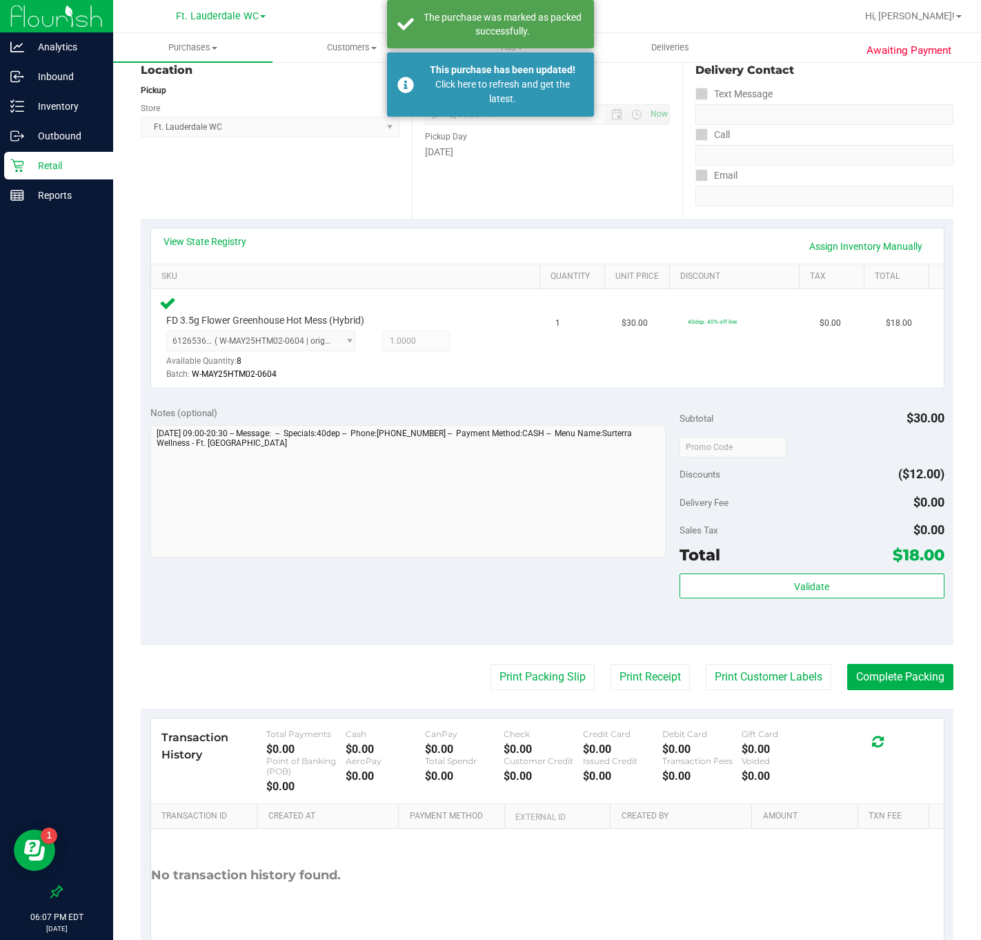
scroll to position [222, 0]
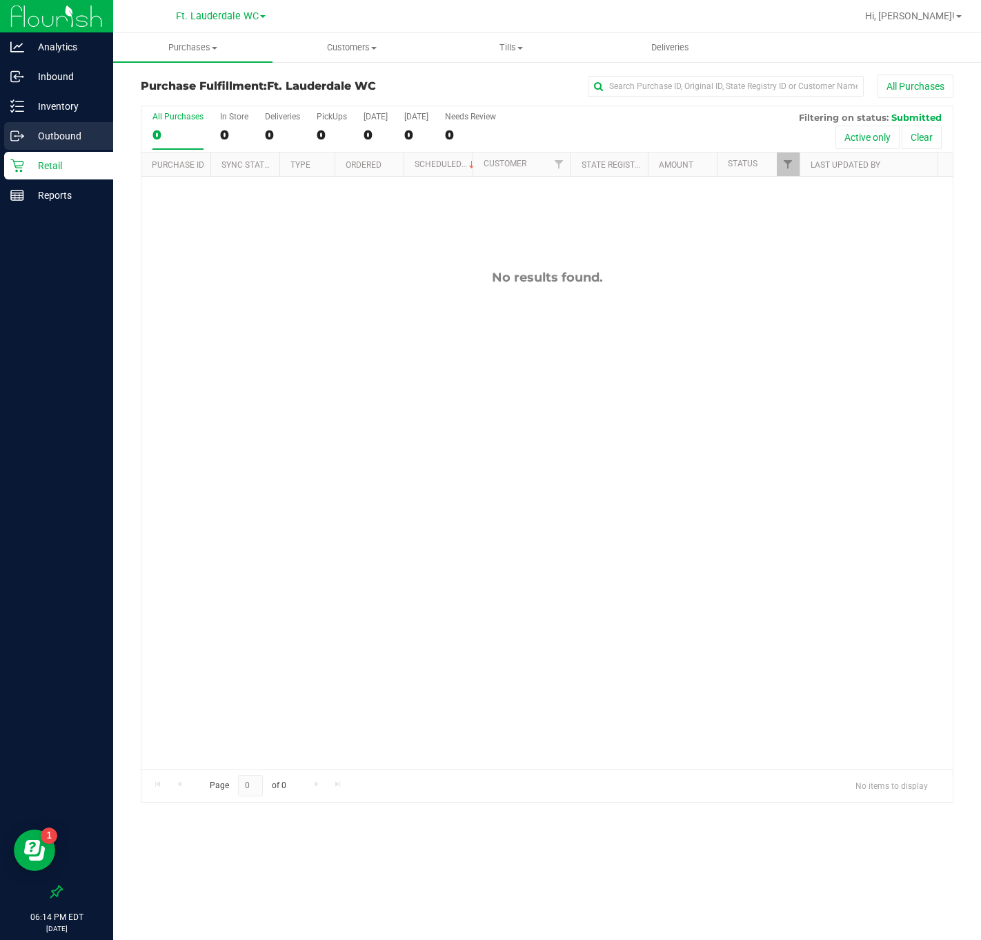
click at [81, 128] on p "Outbound" at bounding box center [65, 136] width 83 height 17
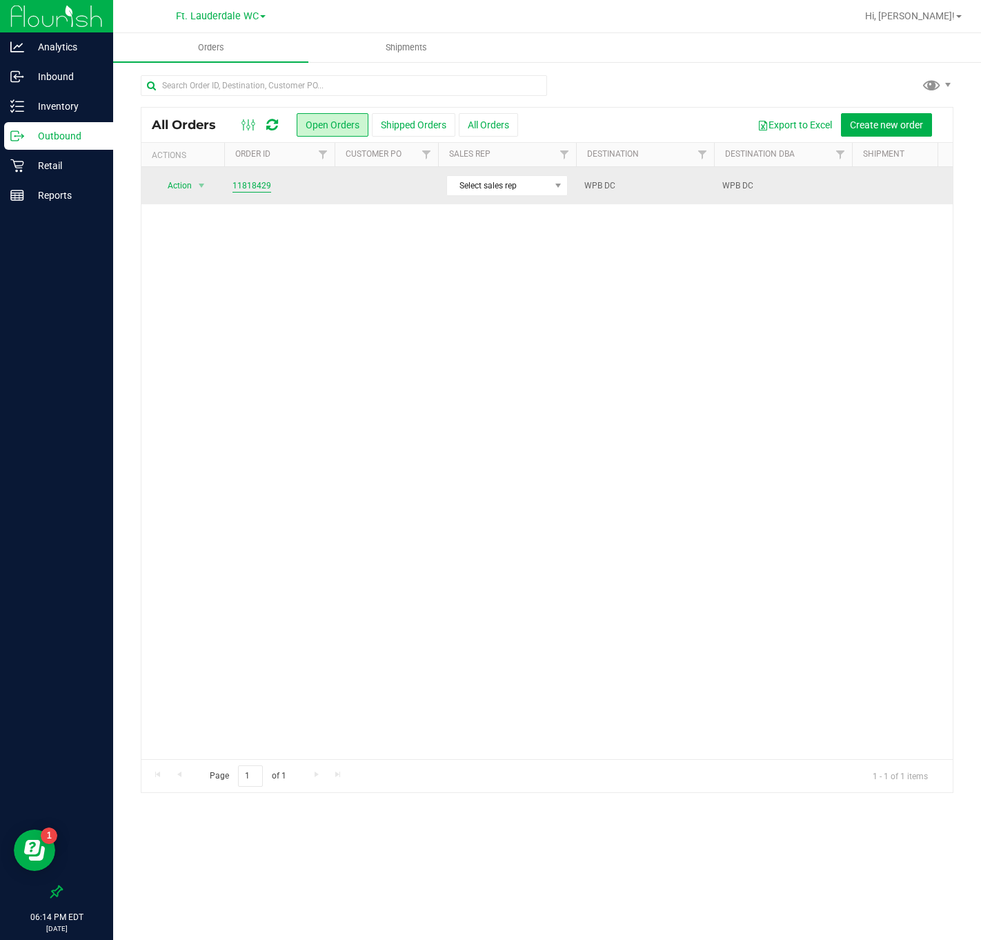
click at [253, 191] on link "11818429" at bounding box center [252, 185] width 39 height 13
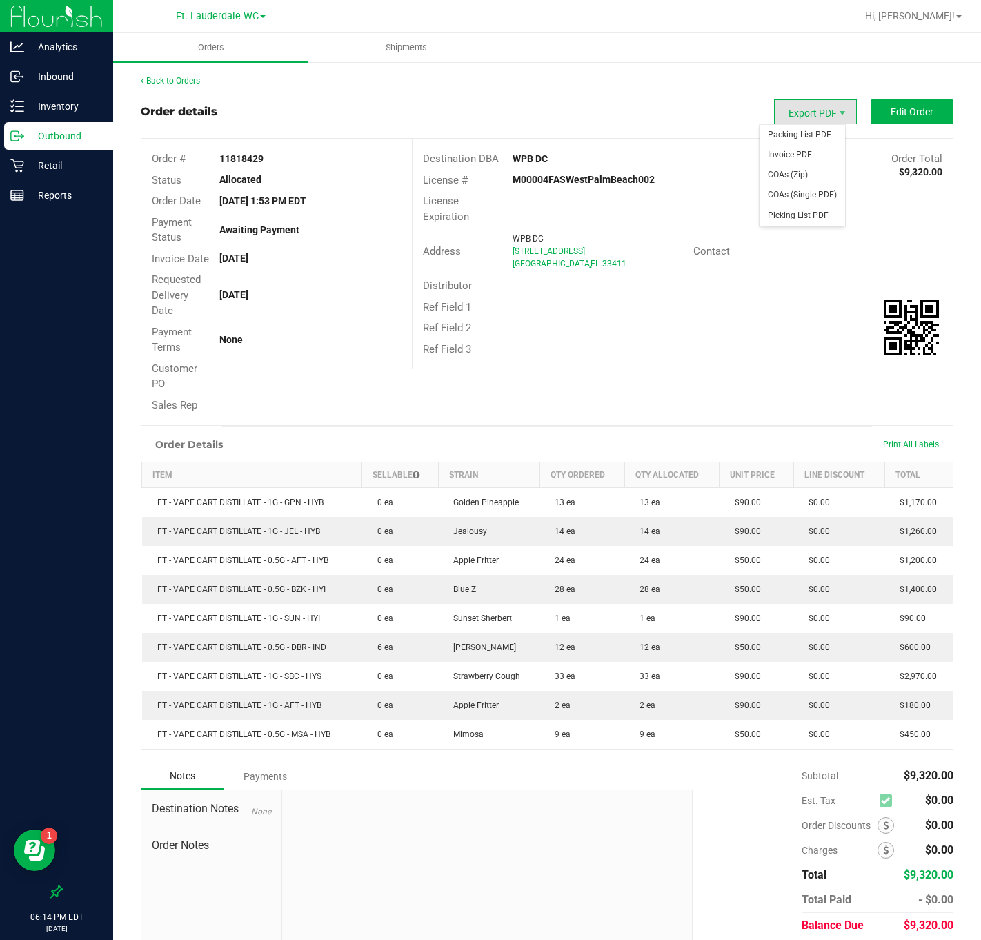
click at [789, 120] on span "Export PDF" at bounding box center [815, 111] width 83 height 25
click at [802, 141] on span "Packing List PDF" at bounding box center [803, 135] width 86 height 20
click at [37, 166] on p "Retail" at bounding box center [65, 165] width 83 height 17
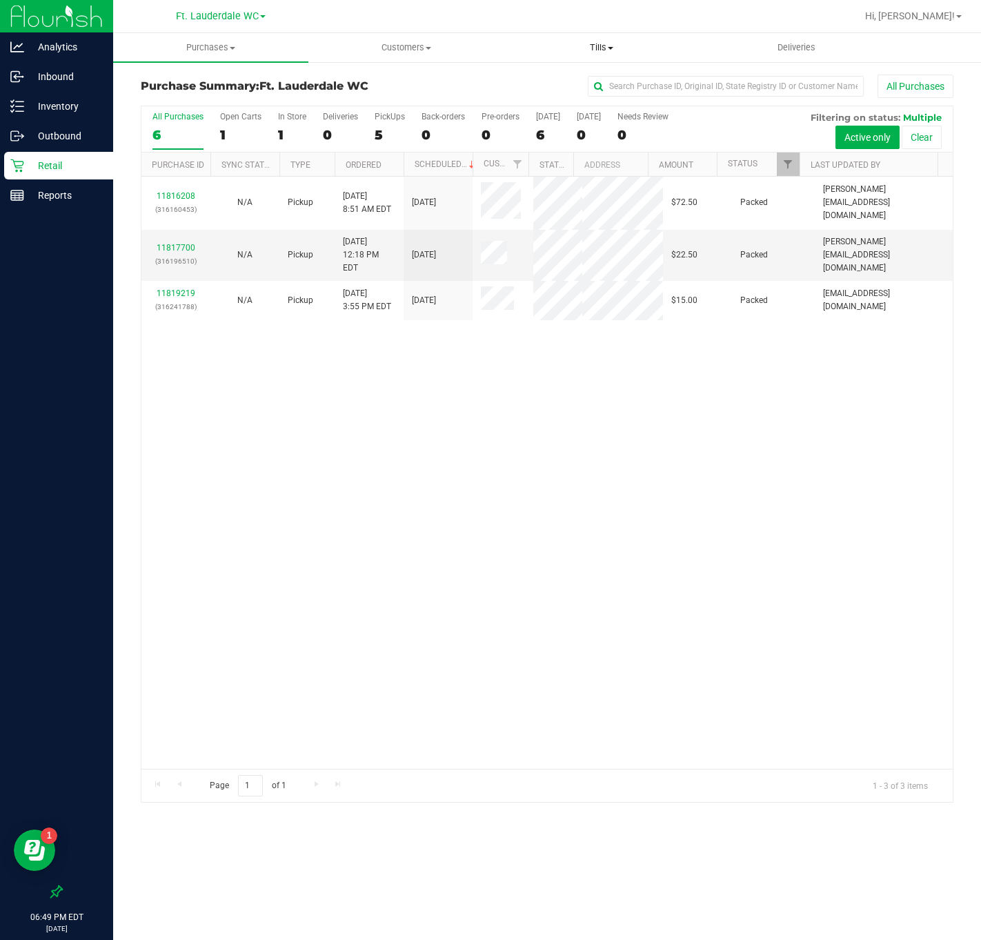
click at [605, 50] on span "Tills" at bounding box center [602, 47] width 194 height 12
click at [603, 84] on li "Manage tills" at bounding box center [601, 83] width 195 height 17
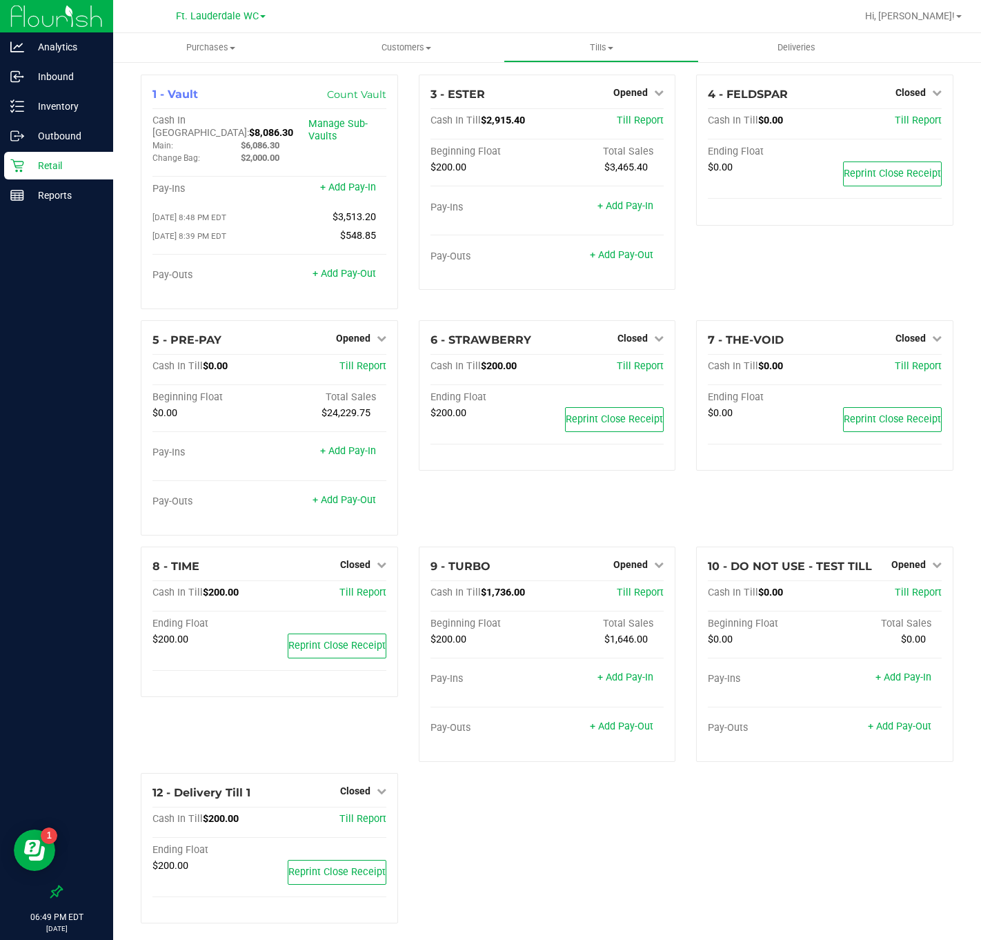
click at [56, 157] on p "Retail" at bounding box center [65, 165] width 83 height 17
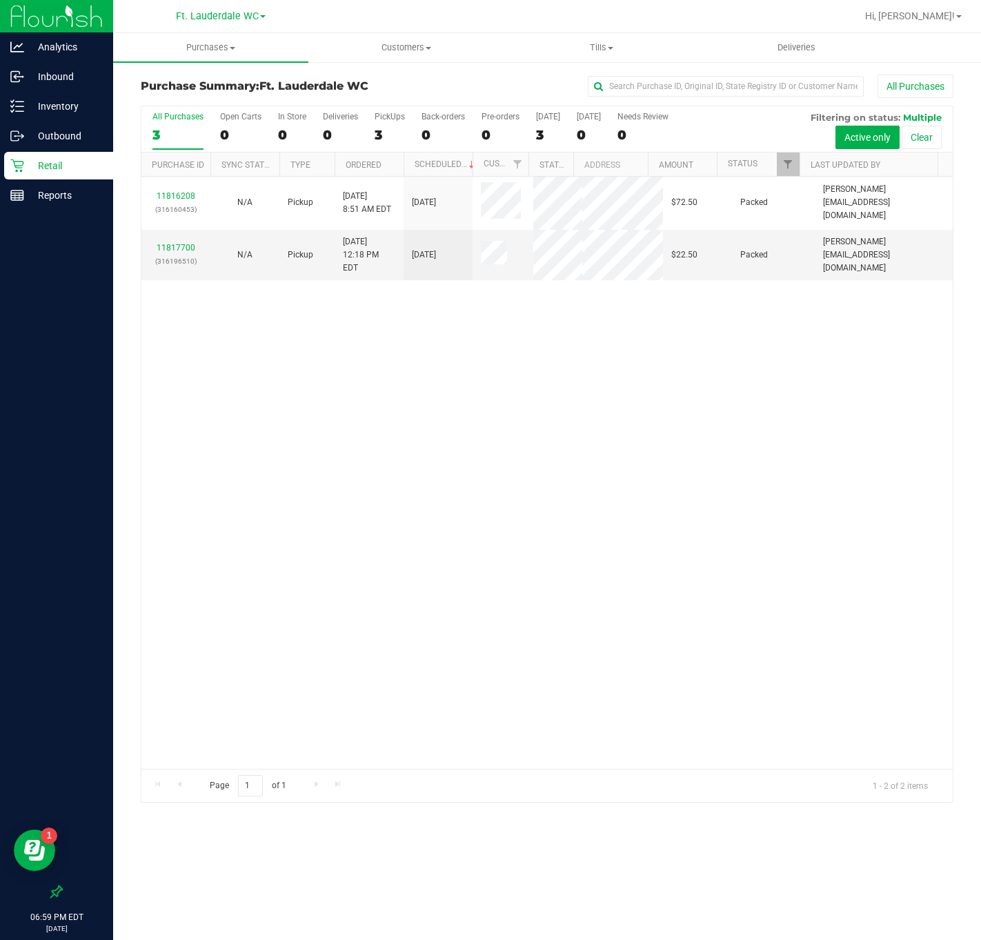
click at [611, 520] on div "11816208 (316160453) N/A Pickup [DATE] 8:51 AM EDT 8/20/2025 $72.50 Packed [PER…" at bounding box center [547, 473] width 812 height 592
click at [656, 489] on div "11816208 (316160453) N/A Pickup [DATE] 8:51 AM EDT 8/20/2025 $72.50 Packed [PER…" at bounding box center [547, 473] width 812 height 592
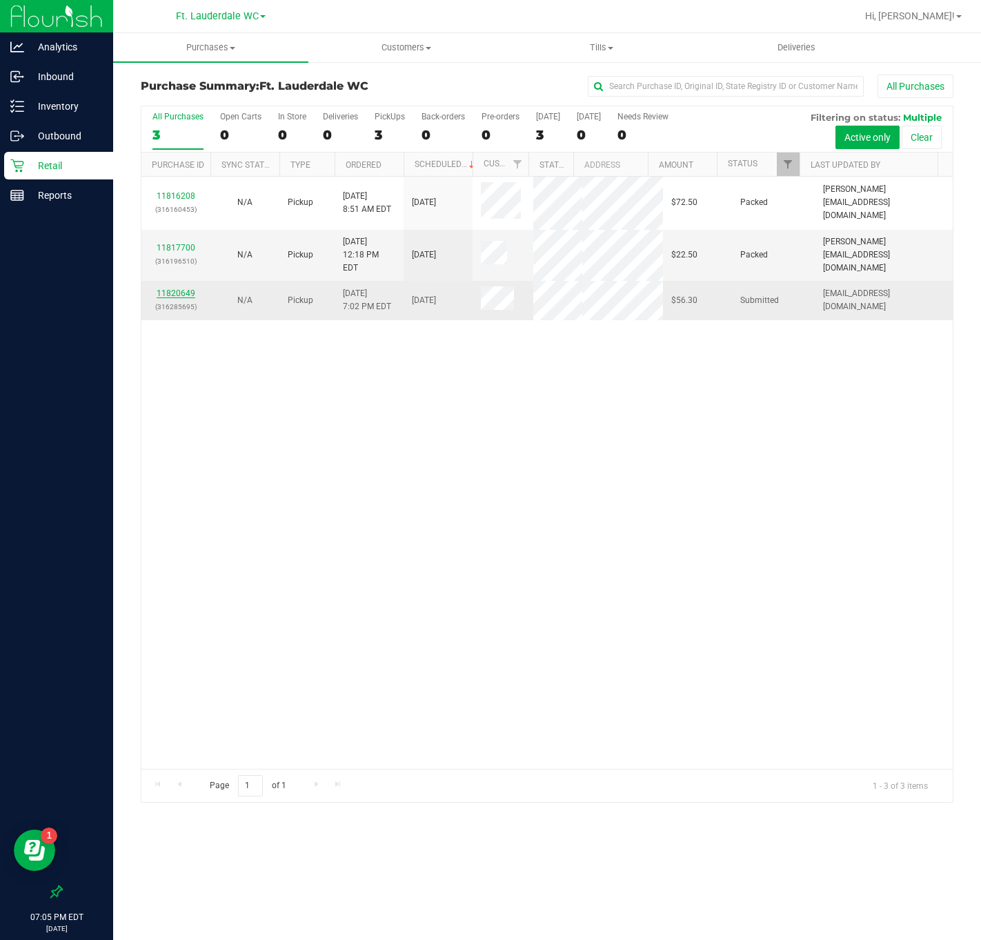
click at [162, 288] on link "11820649" at bounding box center [176, 293] width 39 height 10
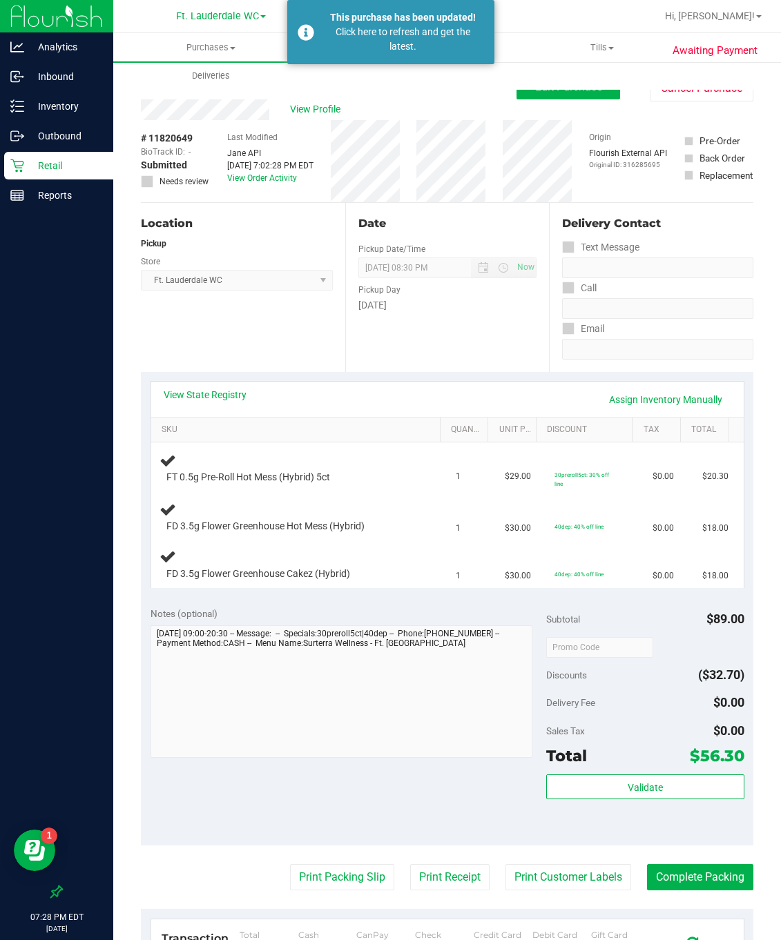
click at [93, 170] on p "Retail" at bounding box center [65, 165] width 83 height 17
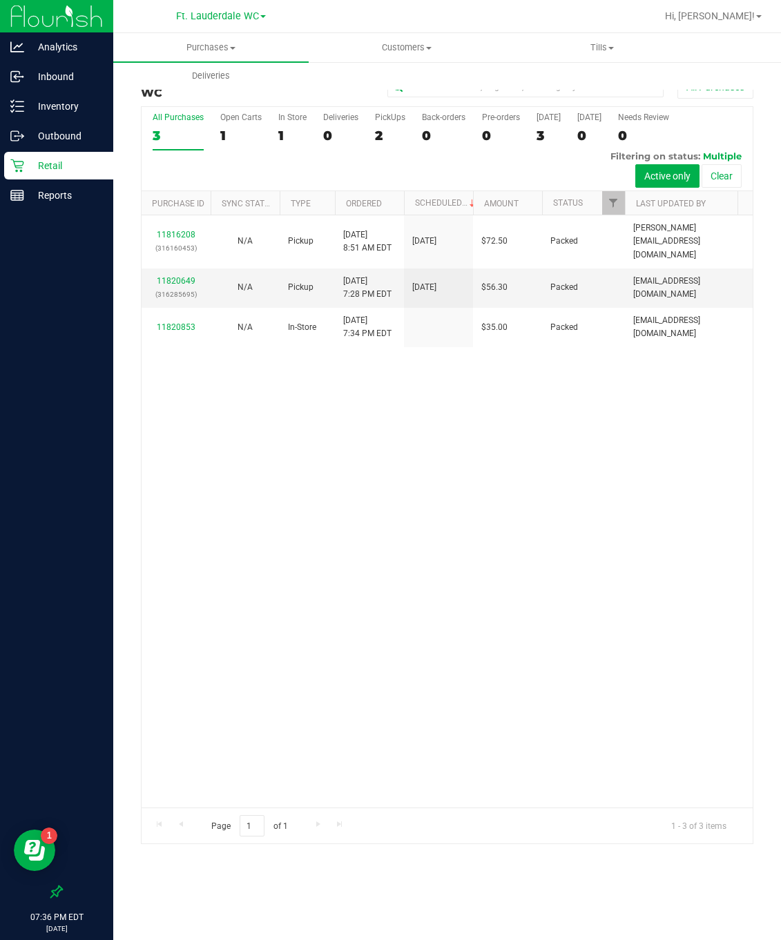
click at [57, 172] on p "Retail" at bounding box center [65, 165] width 83 height 17
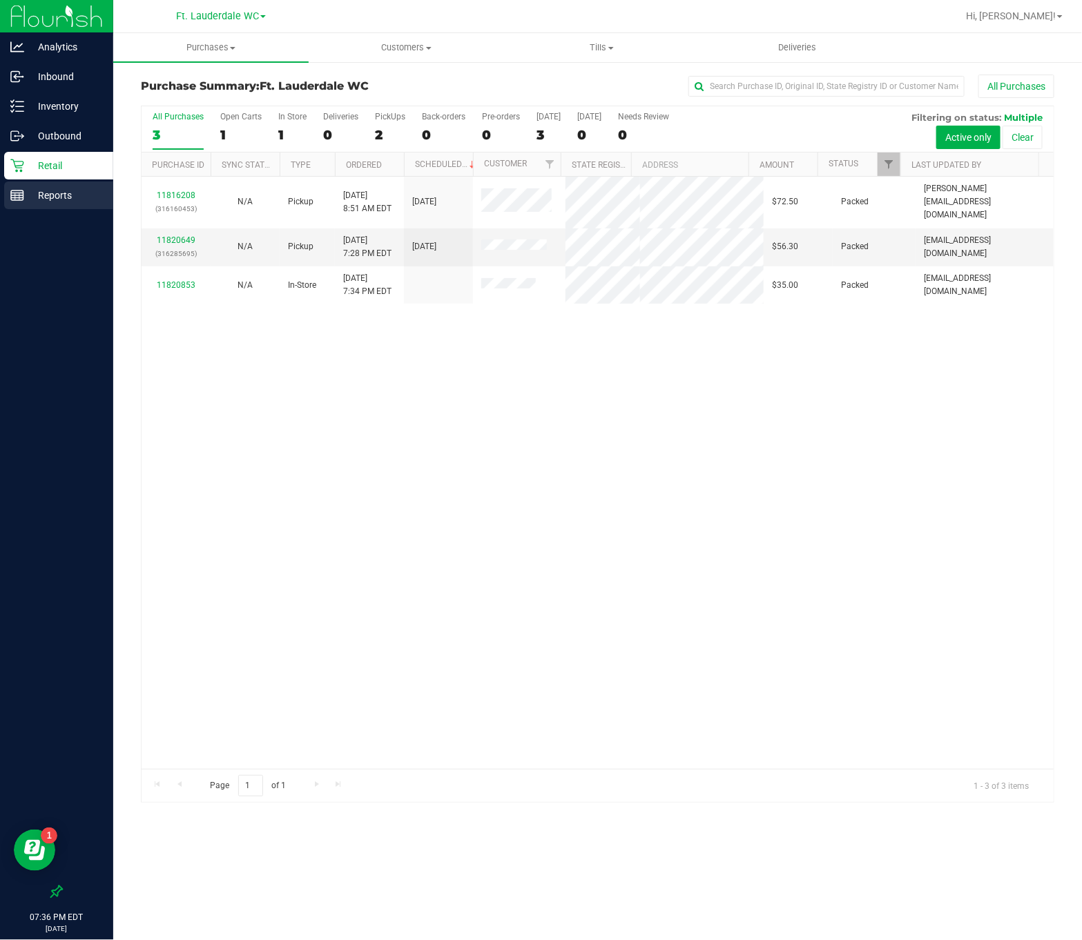
click at [37, 206] on div "Reports" at bounding box center [58, 196] width 109 height 28
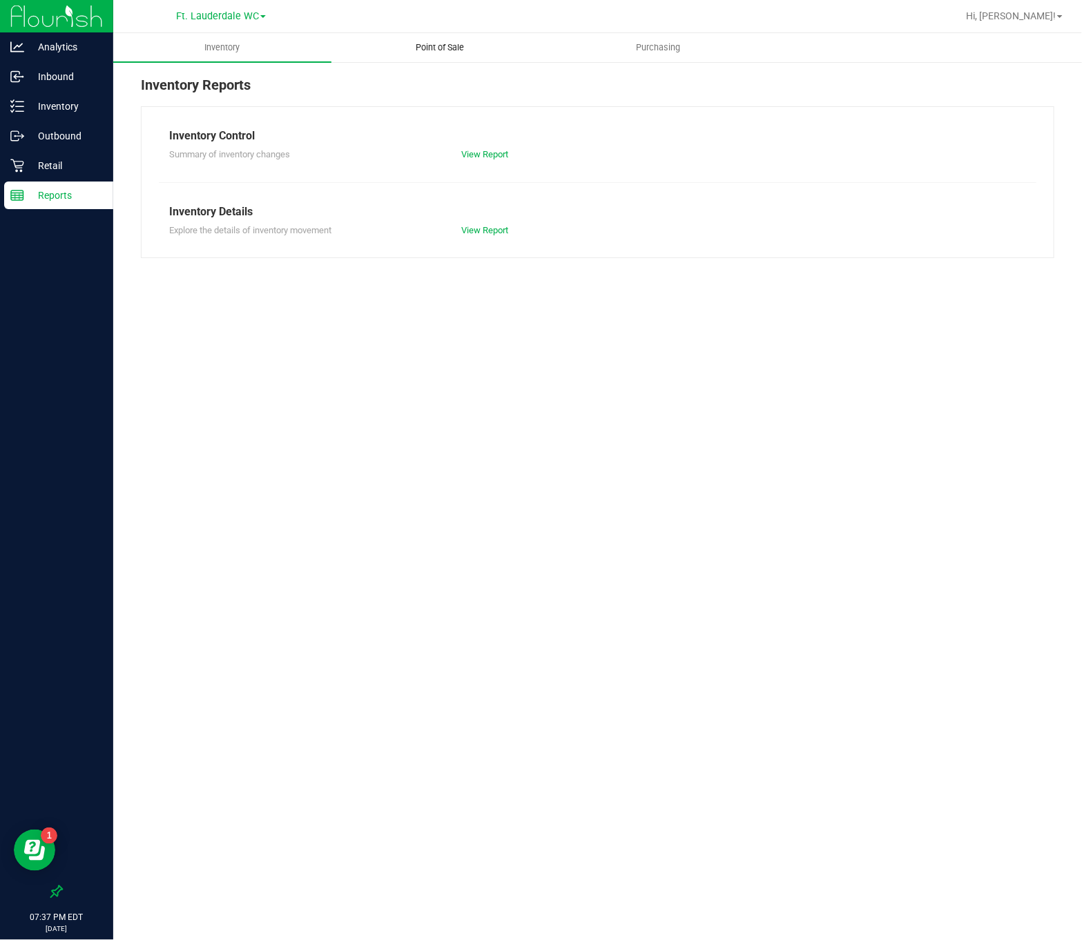
click at [450, 56] on uib-tab-heading "Point of Sale" at bounding box center [440, 48] width 217 height 28
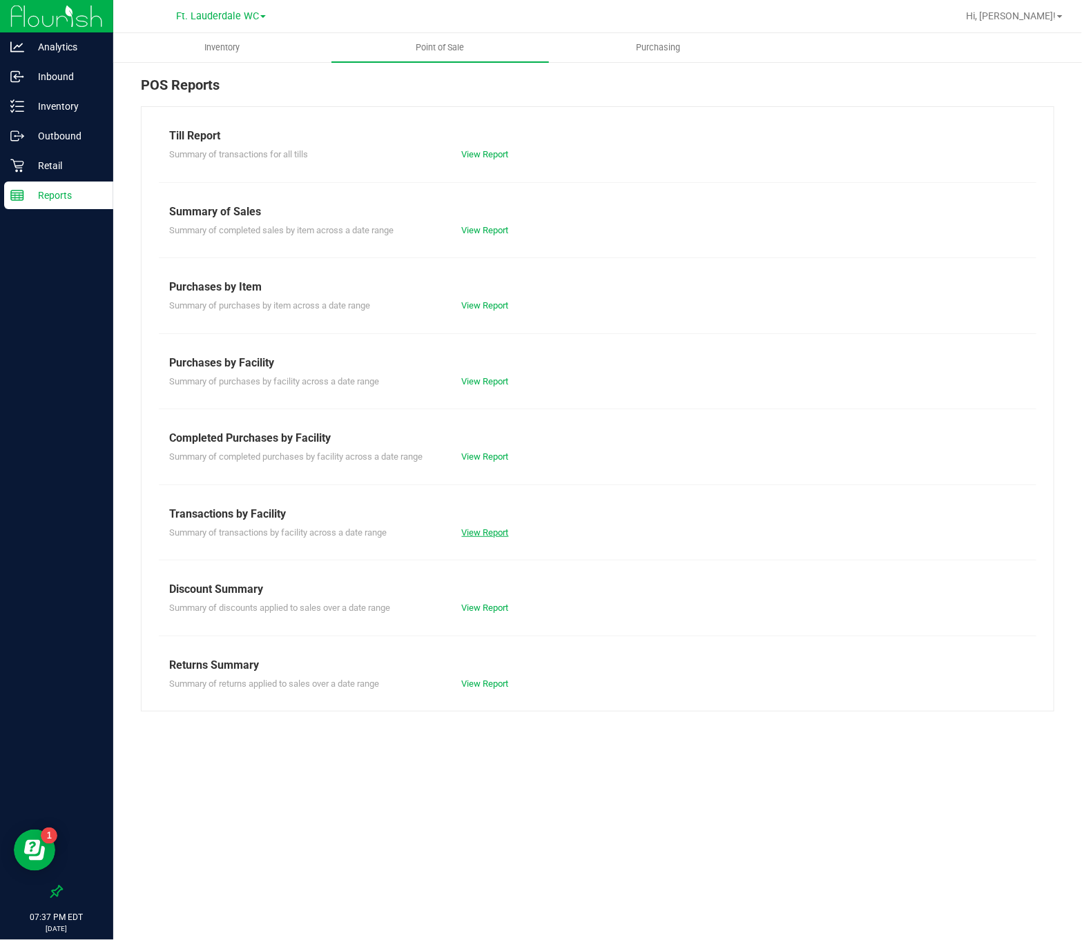
click at [483, 535] on link "View Report" at bounding box center [485, 532] width 47 height 10
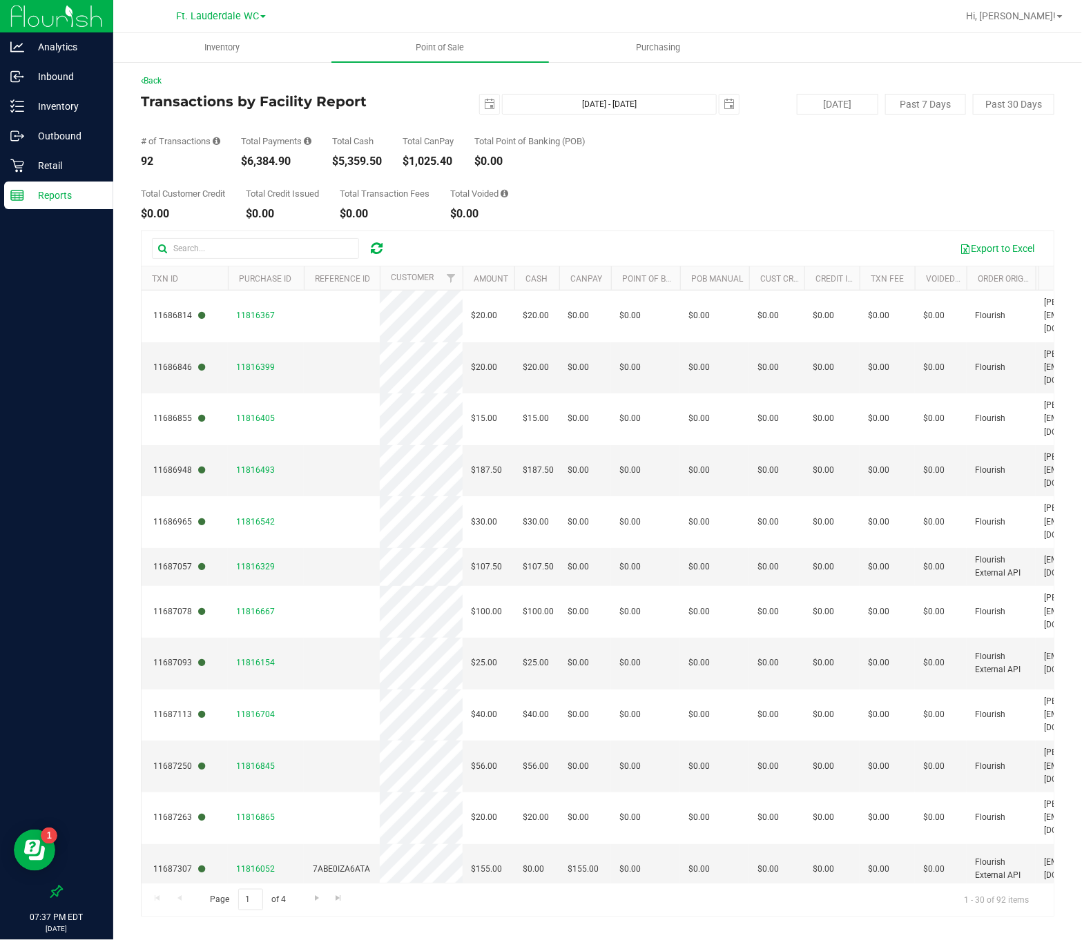
click at [158, 75] on div "Back" at bounding box center [597, 81] width 913 height 12
click at [162, 77] on link "Back" at bounding box center [151, 81] width 21 height 10
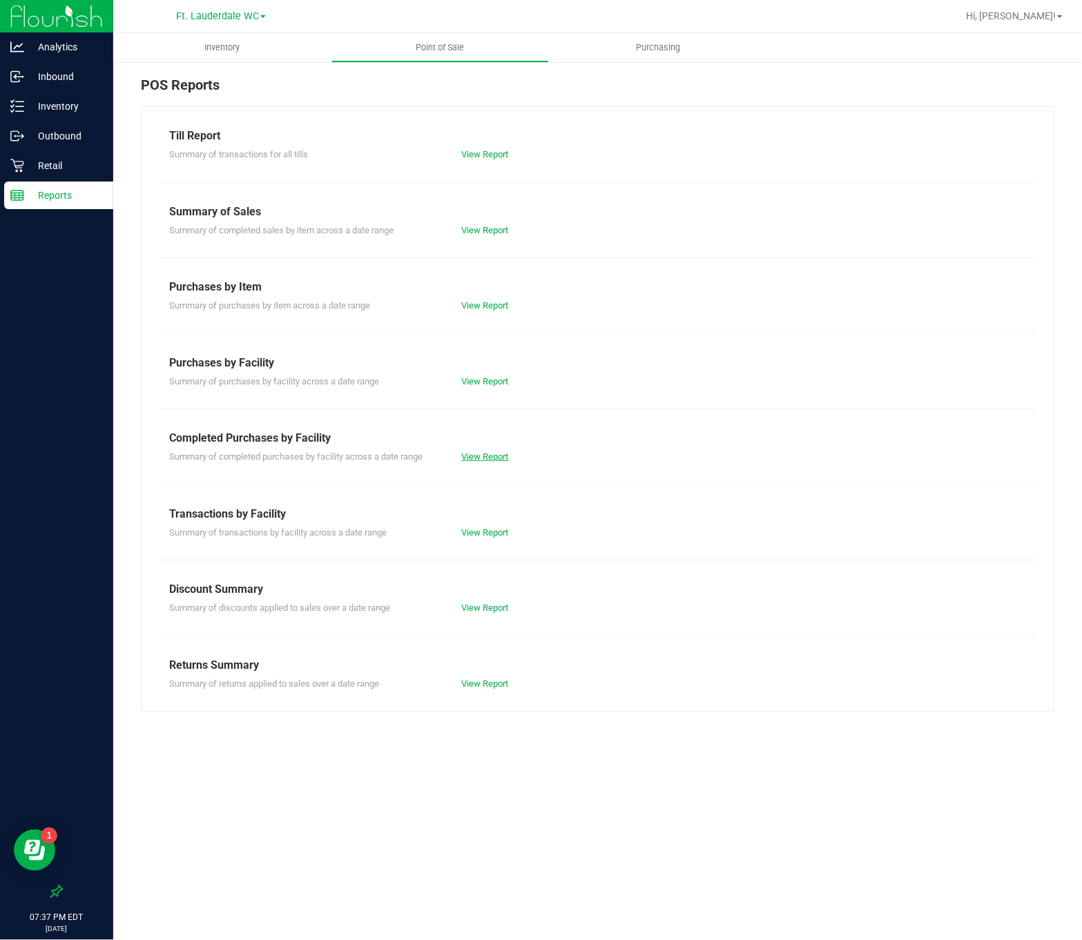
click at [464, 456] on link "View Report" at bounding box center [485, 456] width 47 height 10
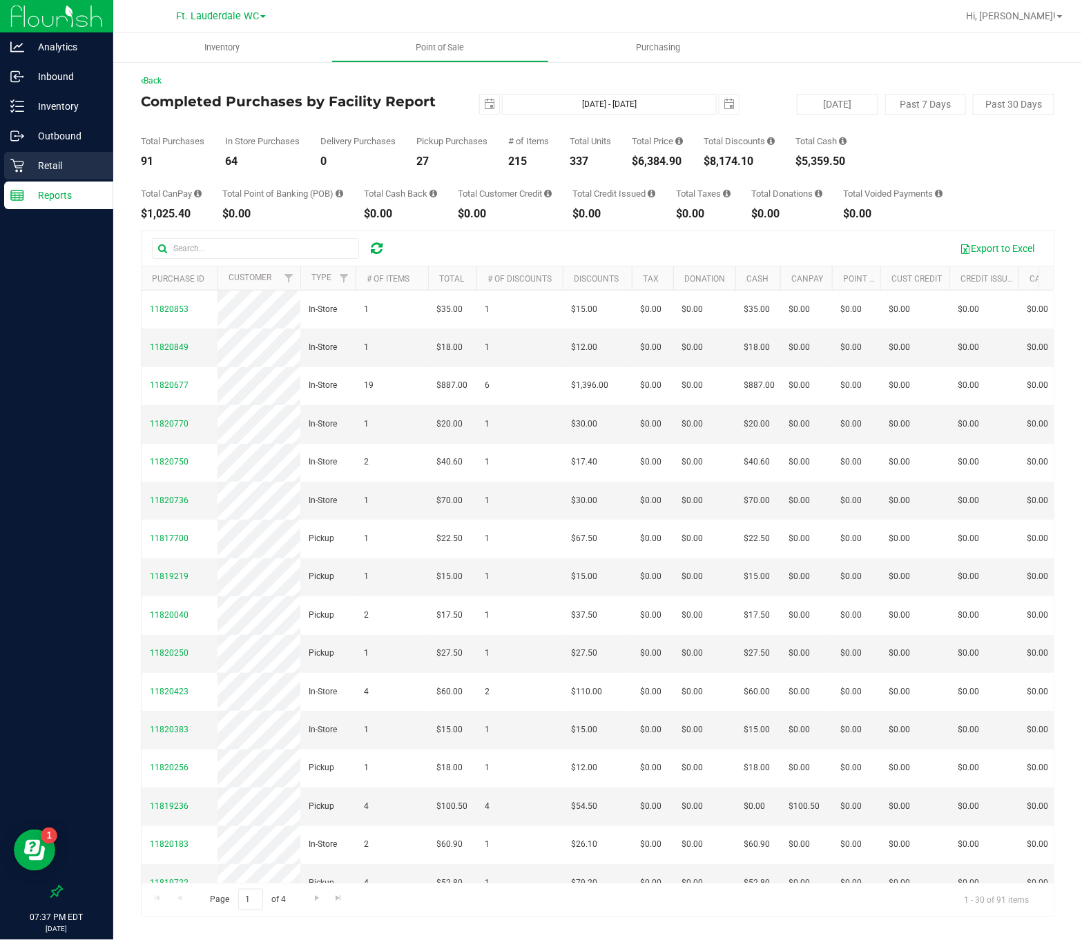
click at [38, 158] on p "Retail" at bounding box center [65, 165] width 83 height 17
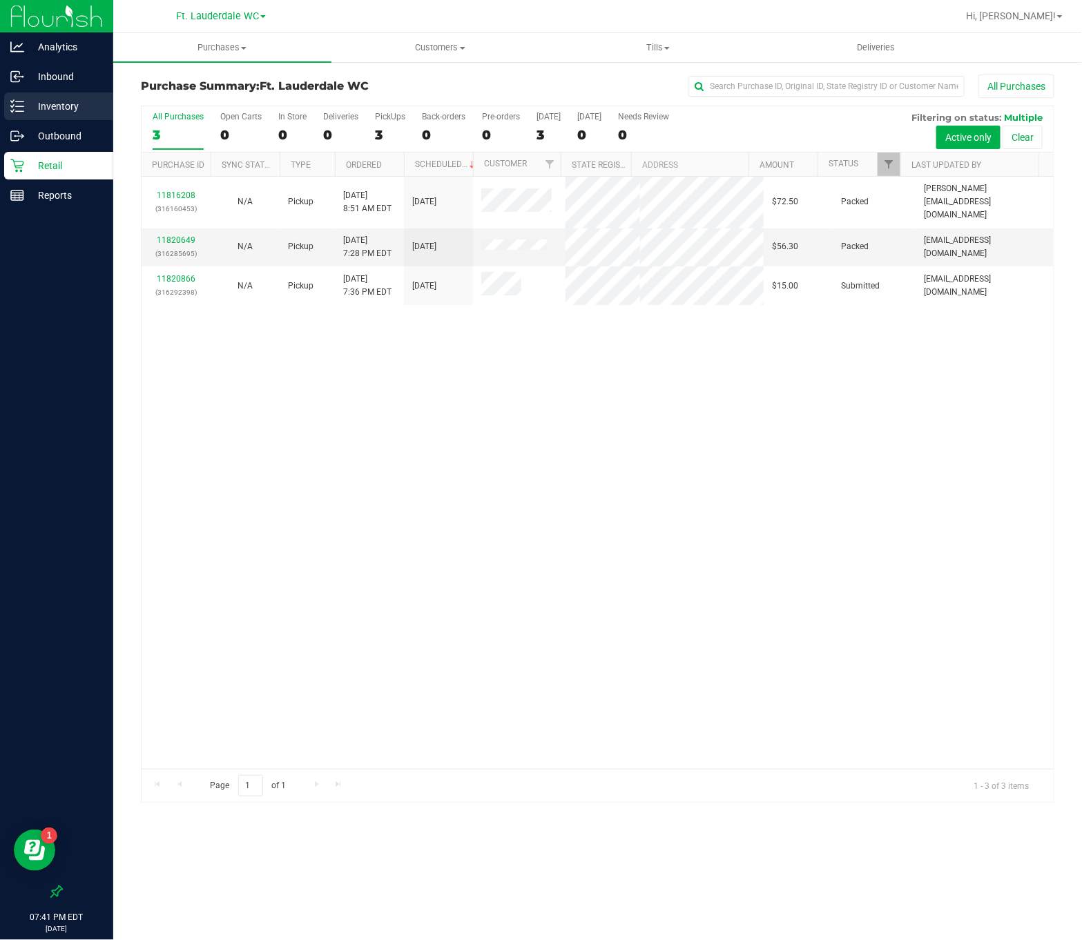
click at [73, 118] on div "Inventory" at bounding box center [58, 106] width 109 height 28
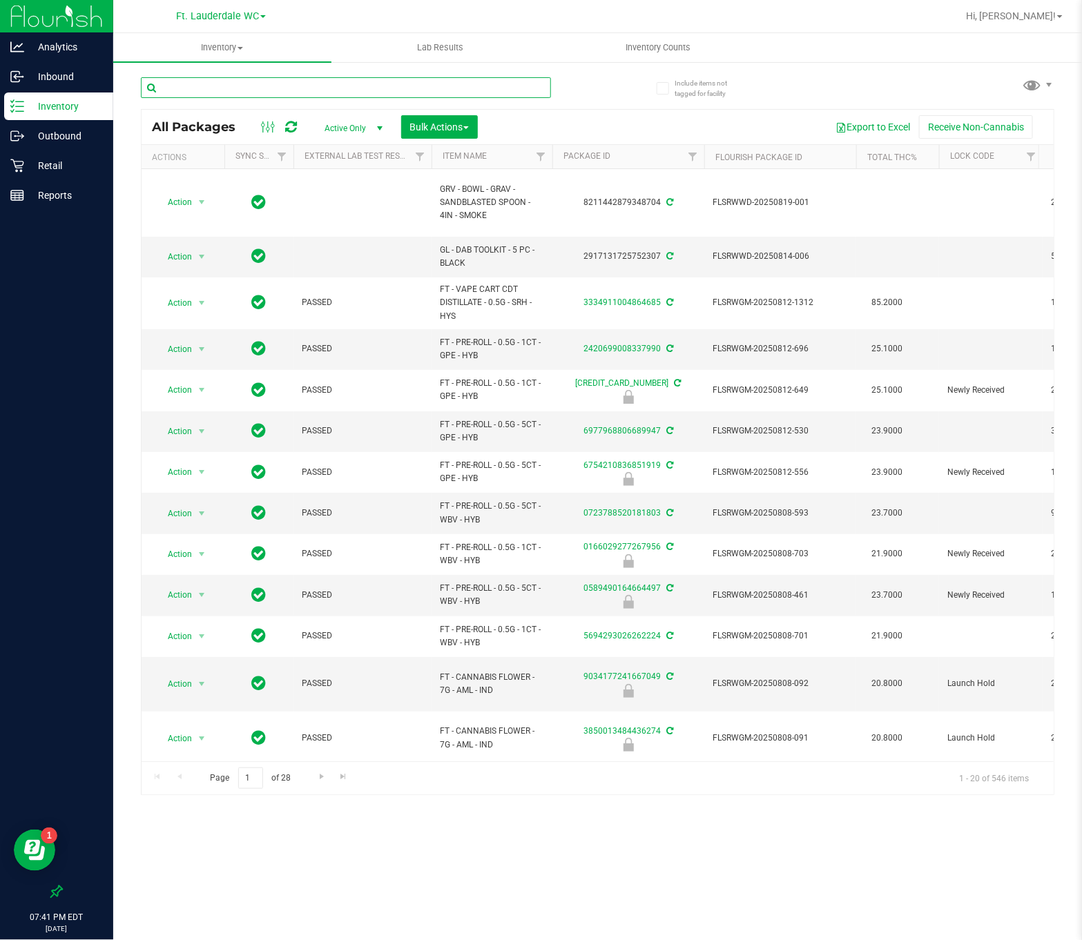
click at [222, 83] on input "text" at bounding box center [346, 87] width 410 height 21
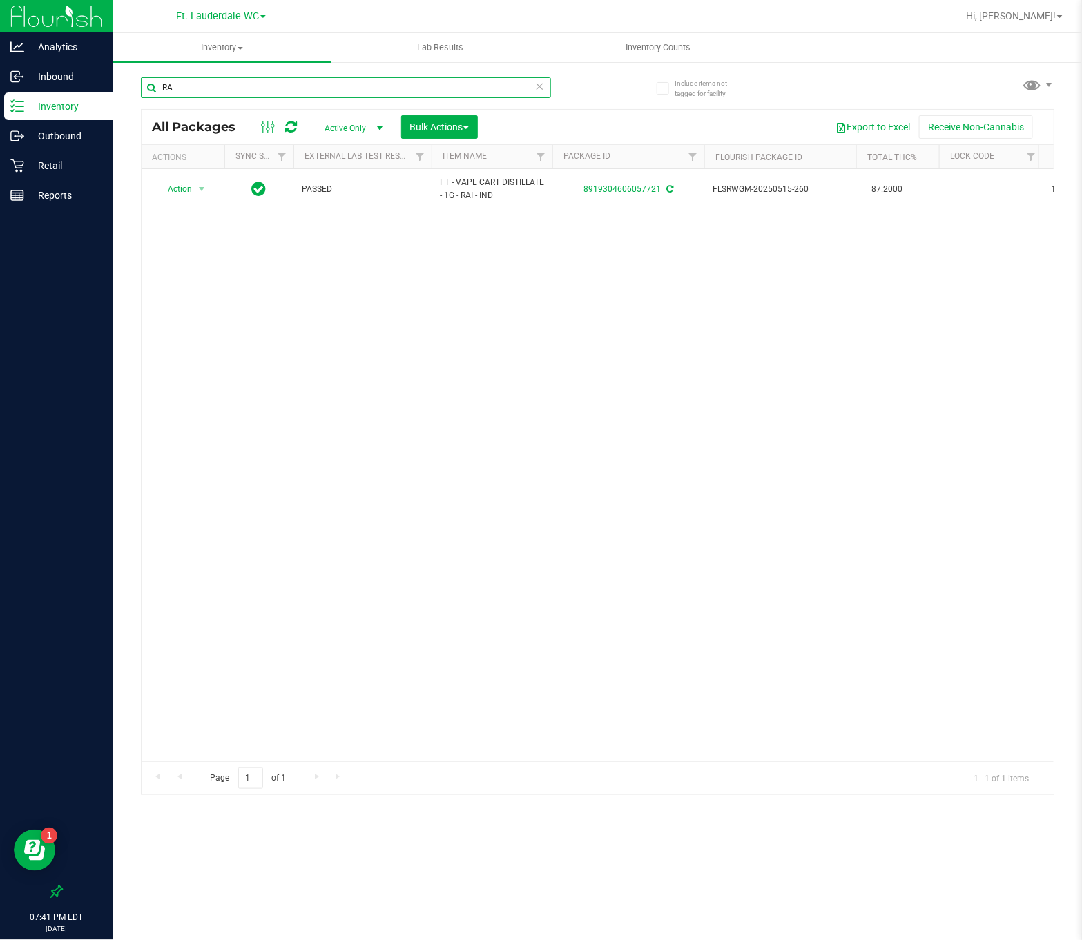
type input "R"
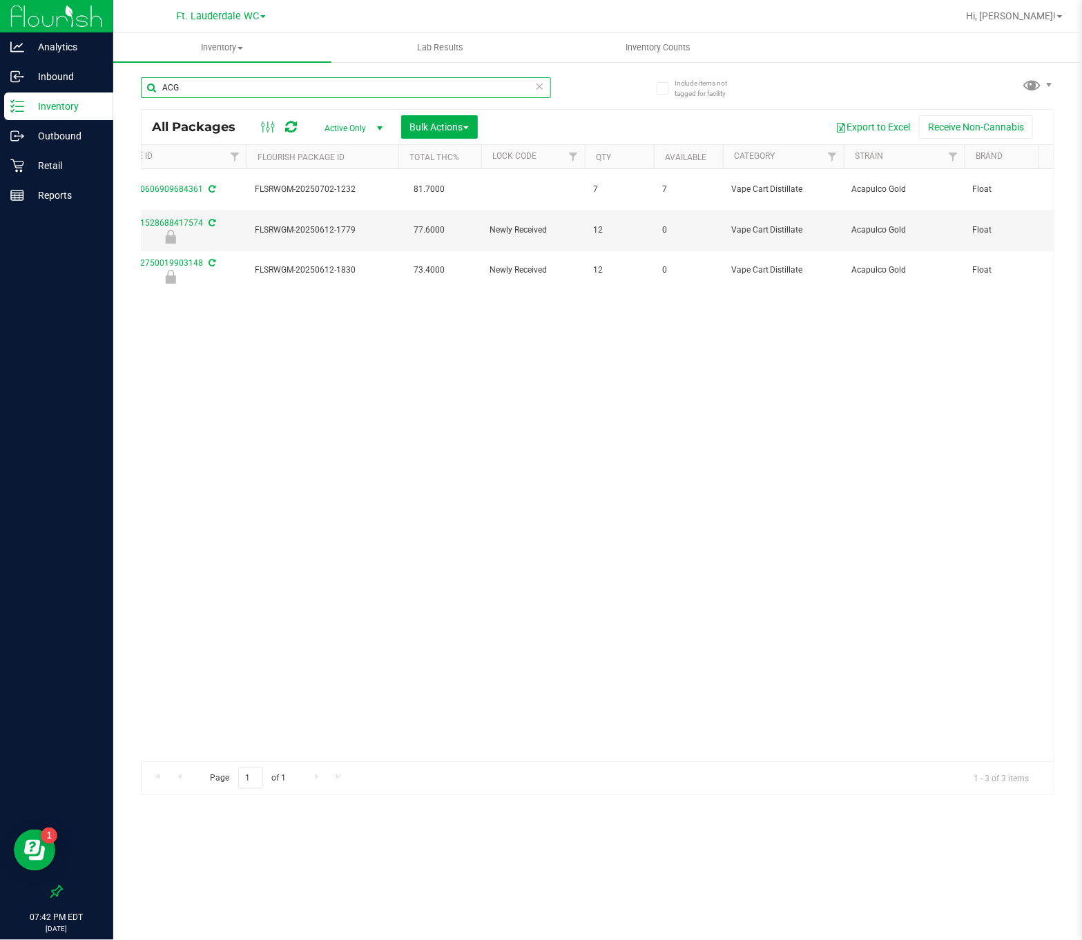
scroll to position [0, 498]
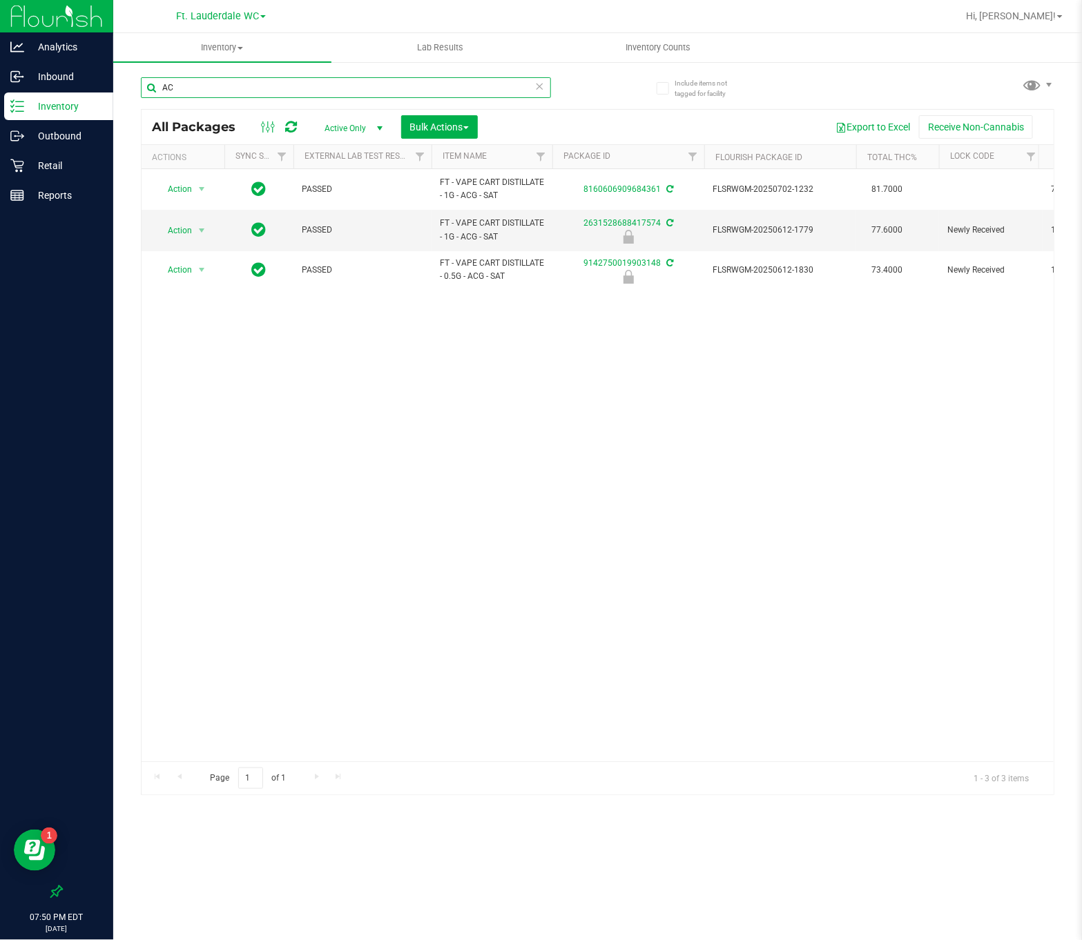
type input "A"
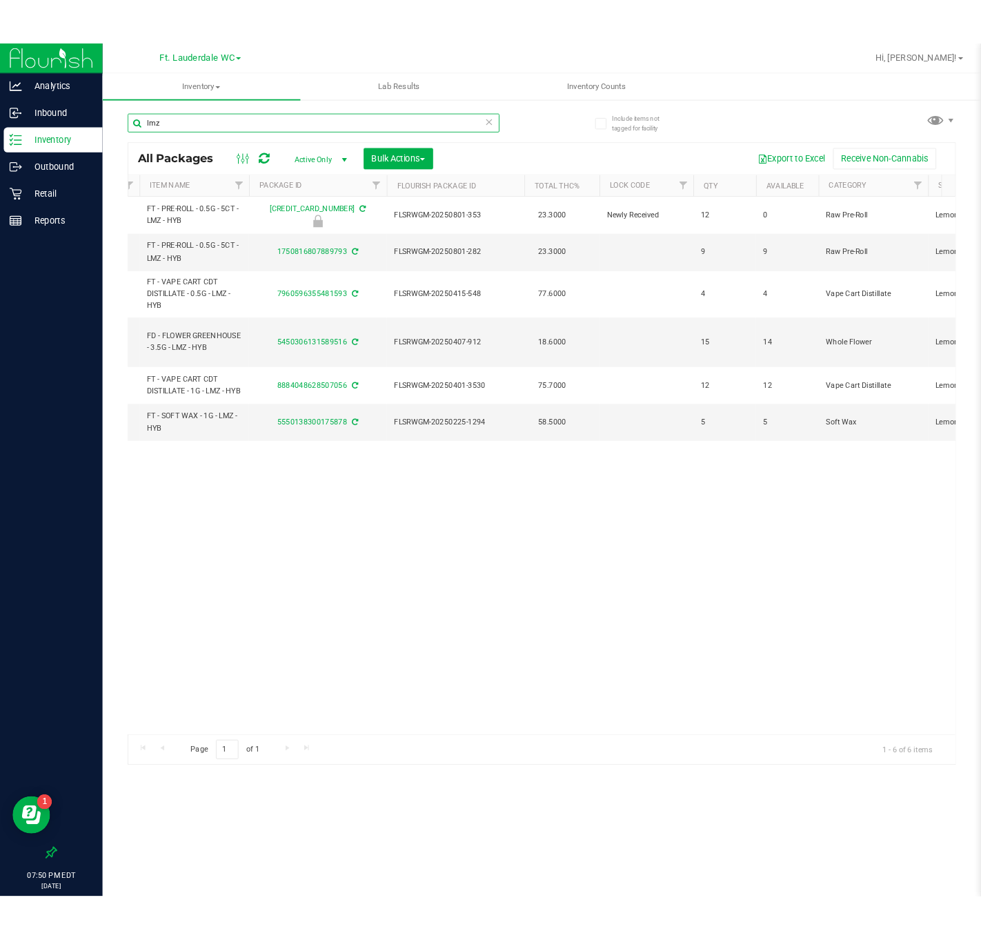
scroll to position [0, 276]
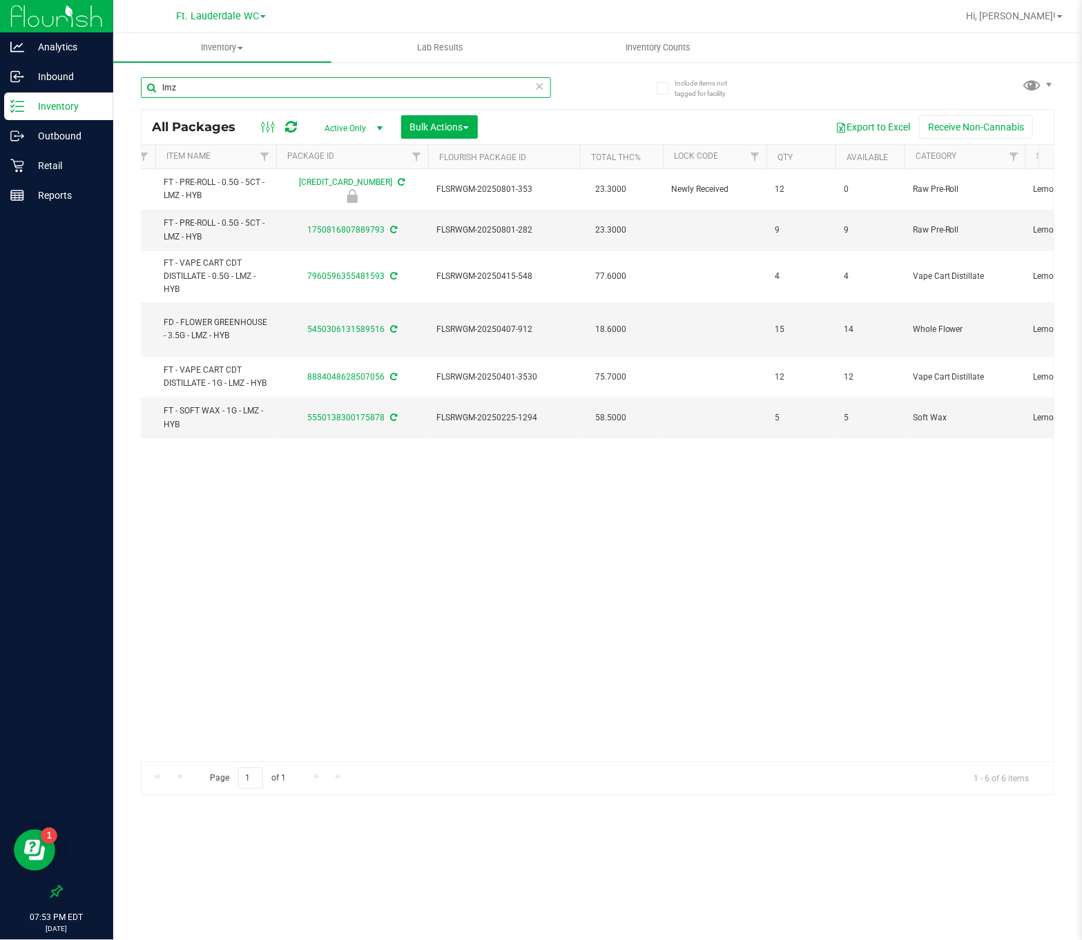
type input "lmz"
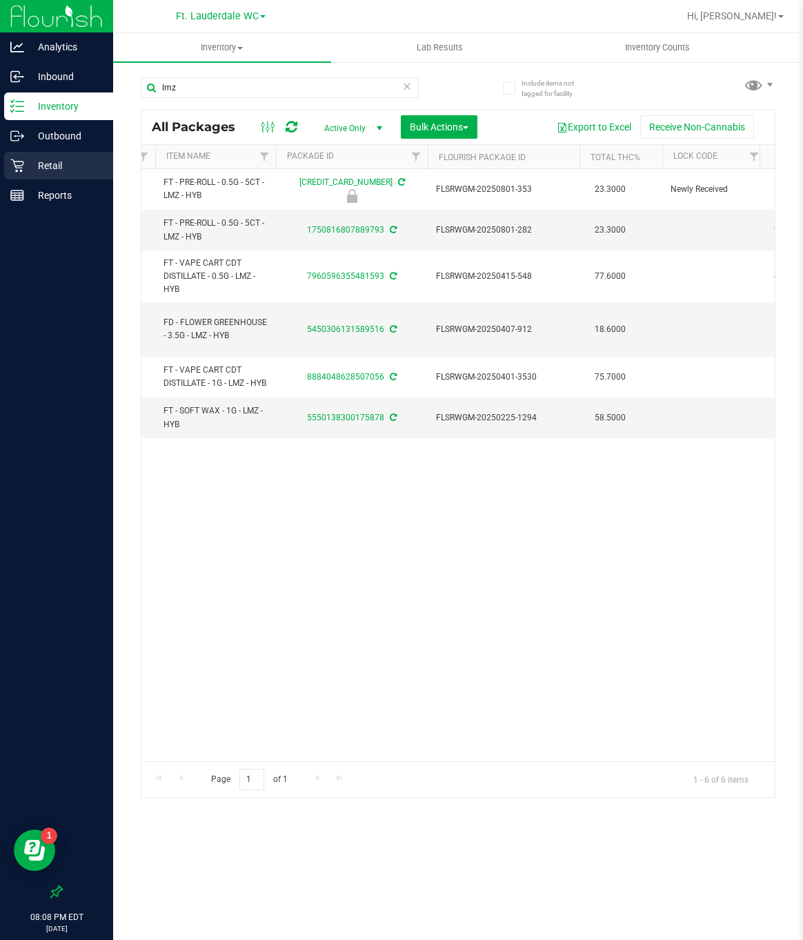
click at [64, 166] on p "Retail" at bounding box center [65, 165] width 83 height 17
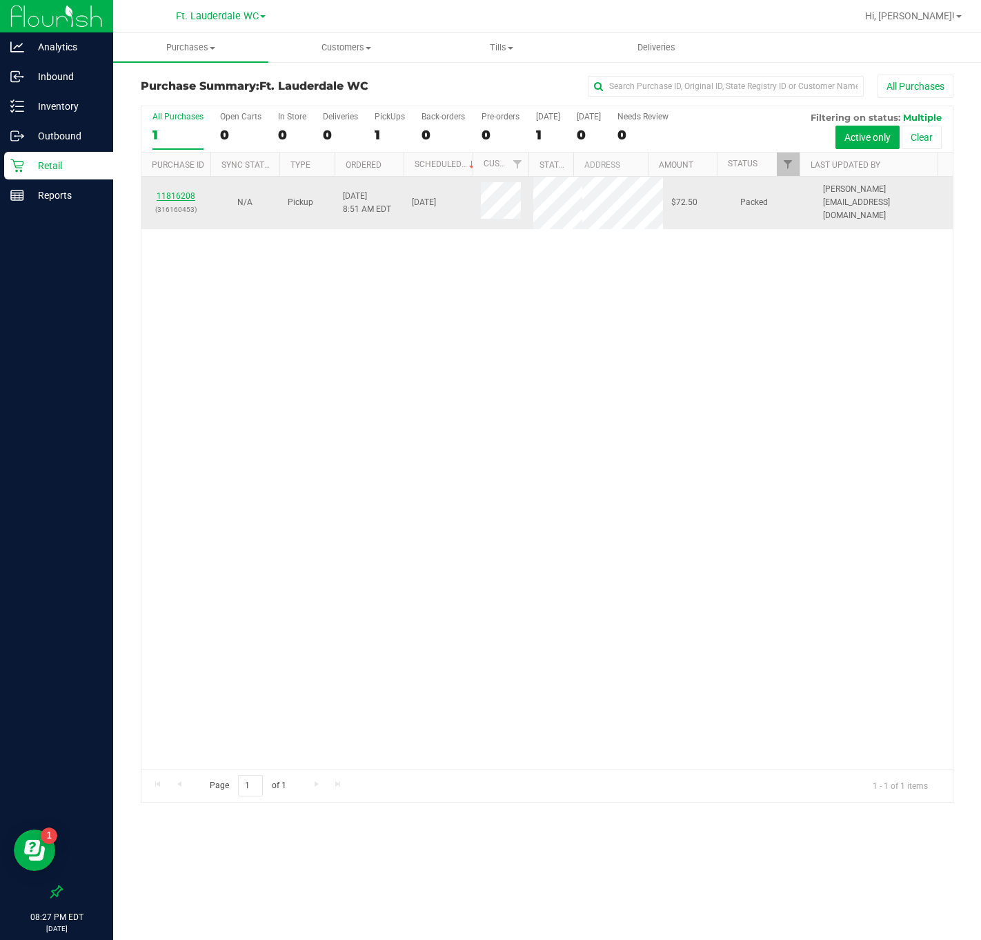
click at [178, 201] on link "11816208" at bounding box center [176, 196] width 39 height 10
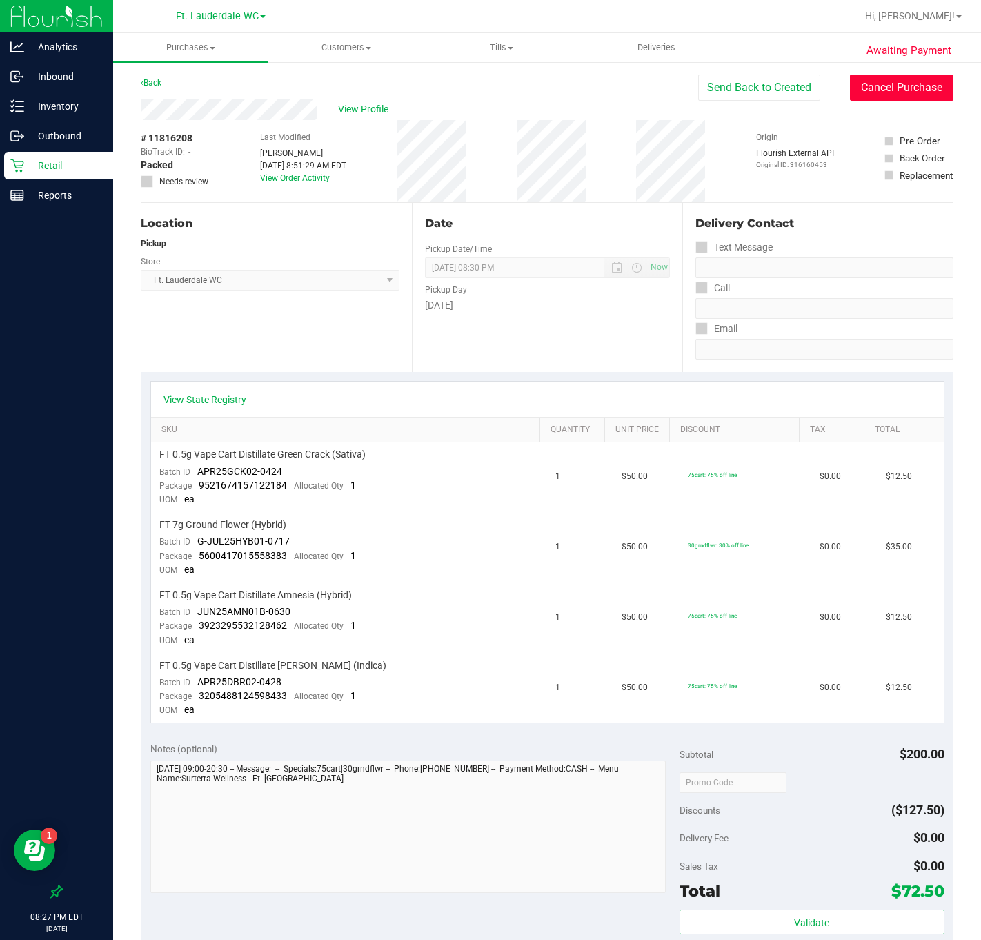
click at [803, 77] on button "Cancel Purchase" at bounding box center [902, 88] width 104 height 26
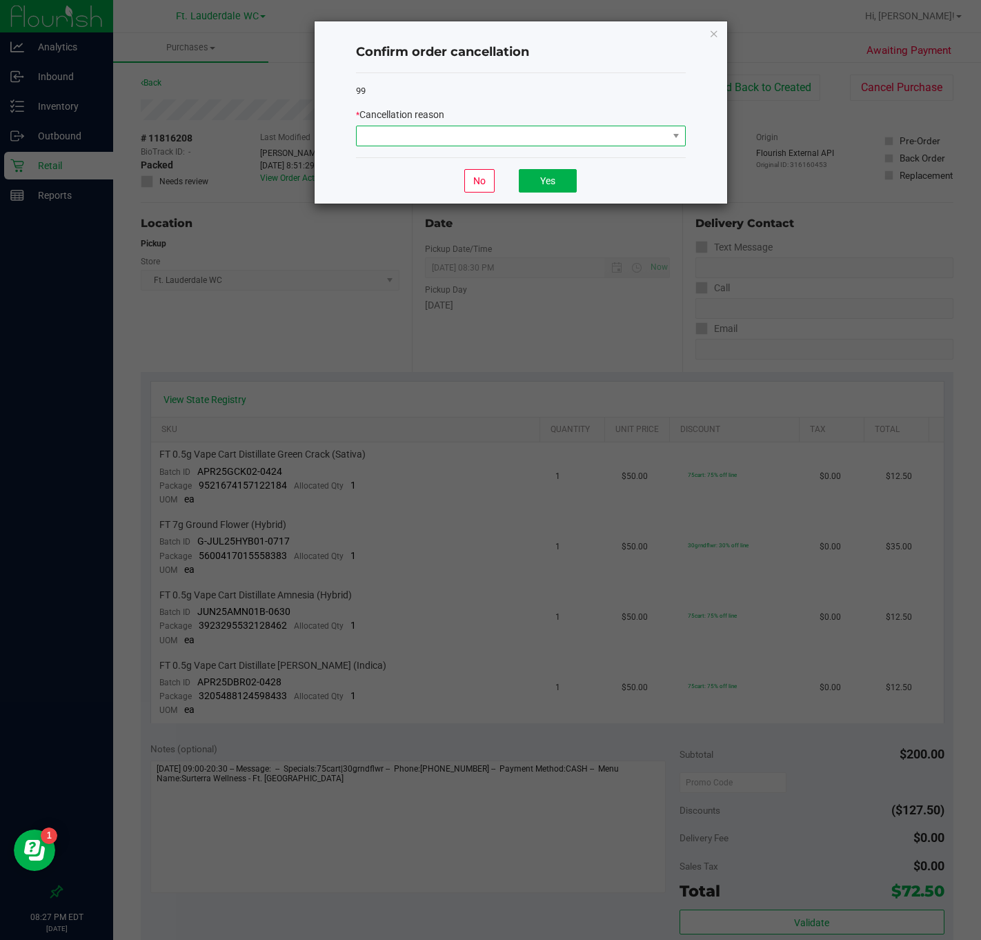
click at [619, 137] on span at bounding box center [512, 135] width 311 height 19
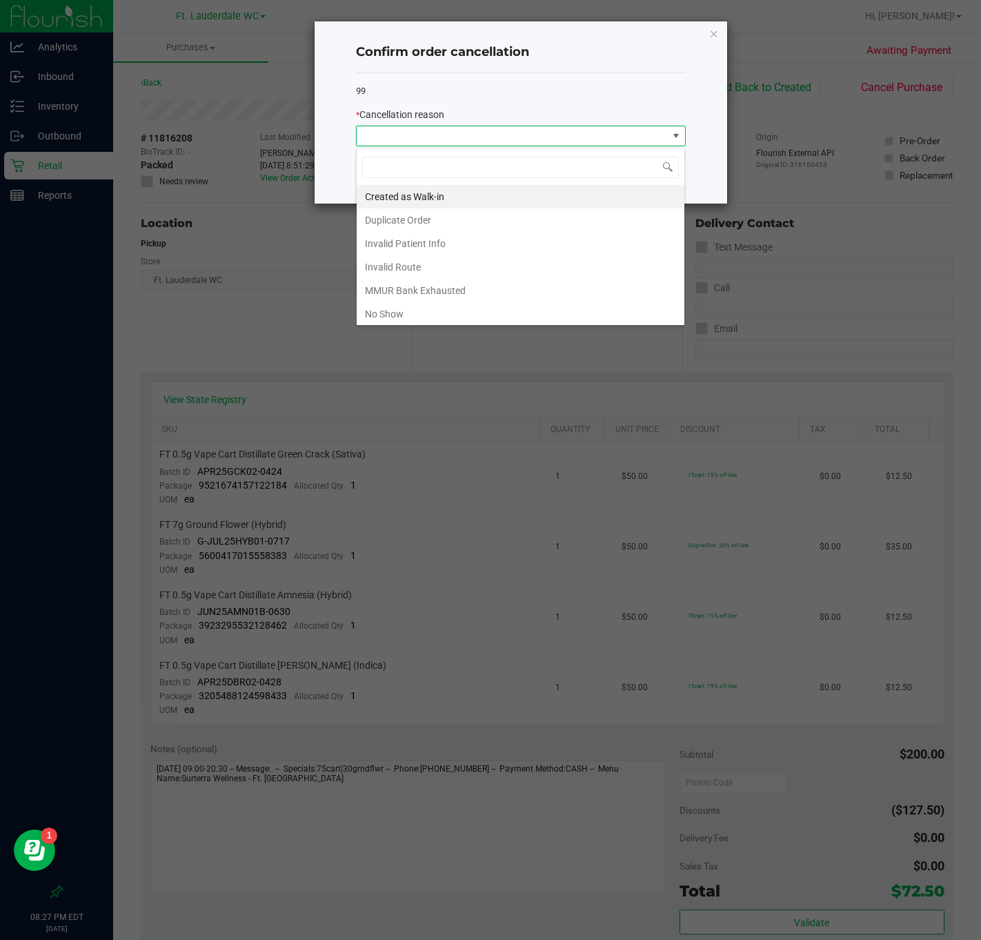
scroll to position [21, 329]
click at [464, 319] on li "No Show" at bounding box center [521, 313] width 328 height 23
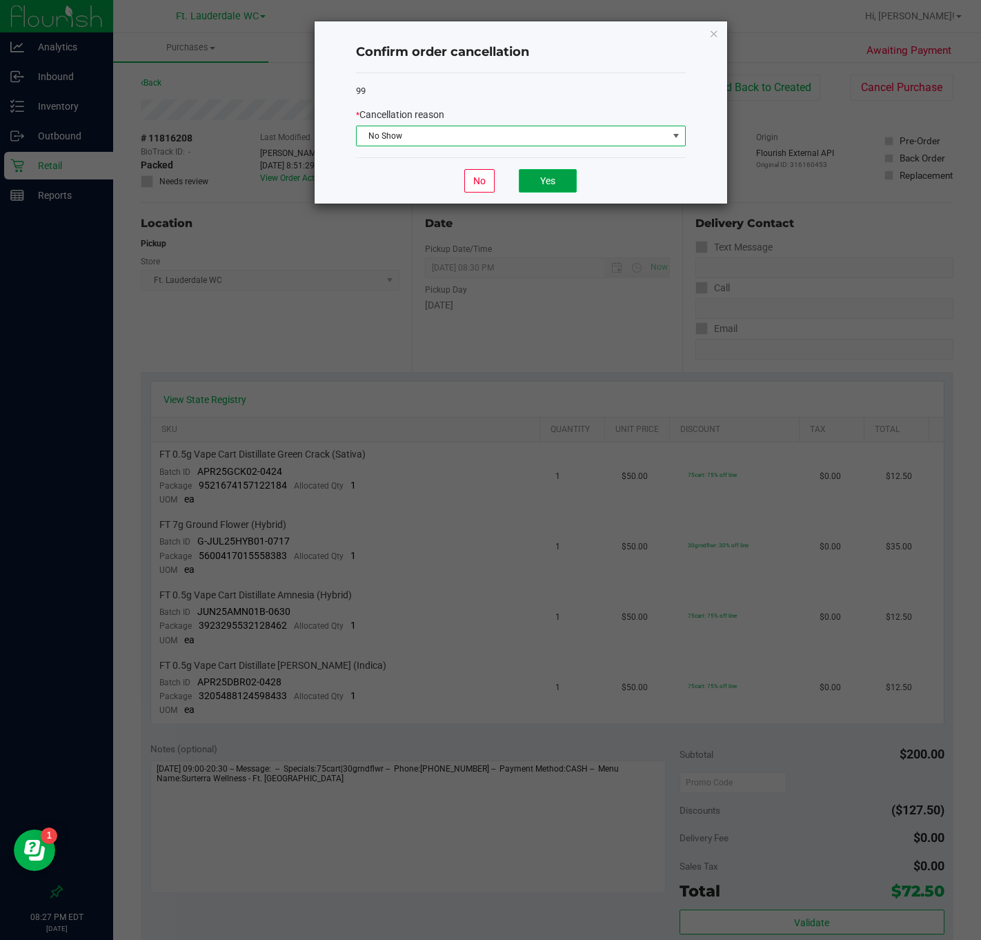
click at [551, 175] on button "Yes" at bounding box center [548, 180] width 58 height 23
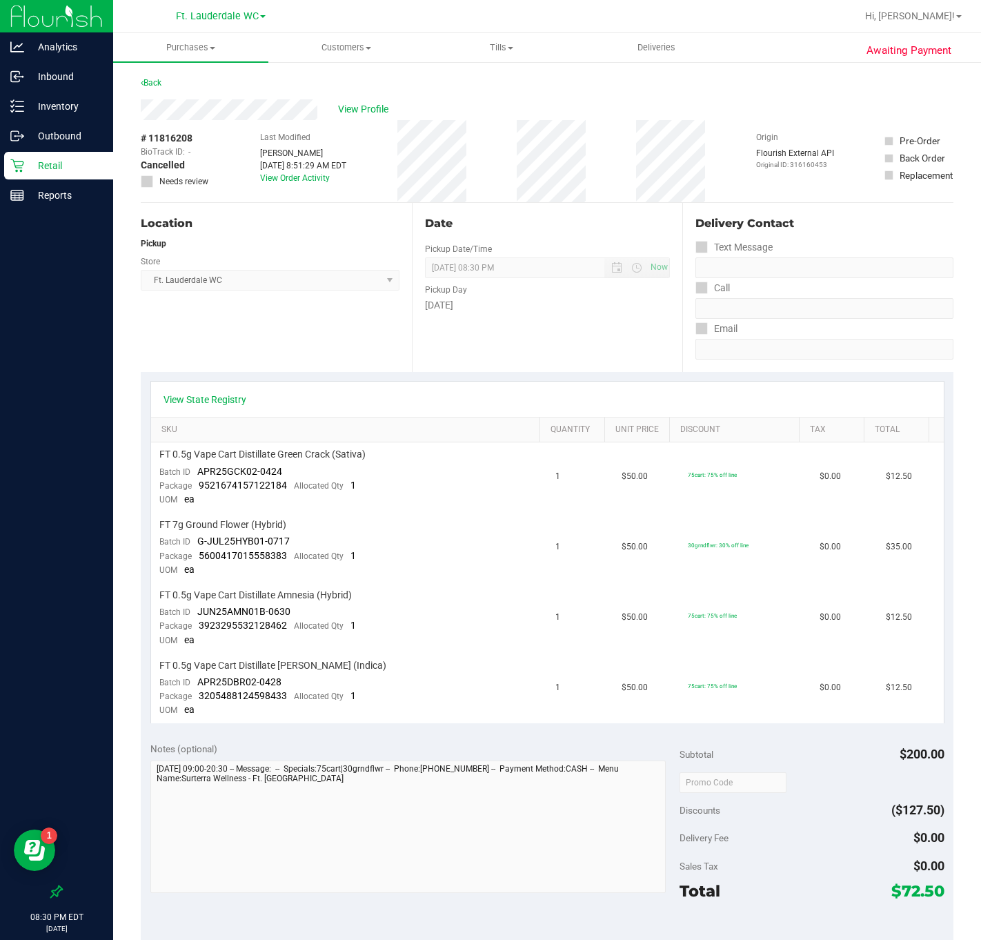
click at [803, 27] on div "Hi, [PERSON_NAME]!" at bounding box center [914, 16] width 108 height 24
click at [803, 23] on div "Hi, [PERSON_NAME]!" at bounding box center [914, 16] width 108 height 24
click at [803, 14] on span "Hi, [PERSON_NAME]!" at bounding box center [910, 15] width 90 height 11
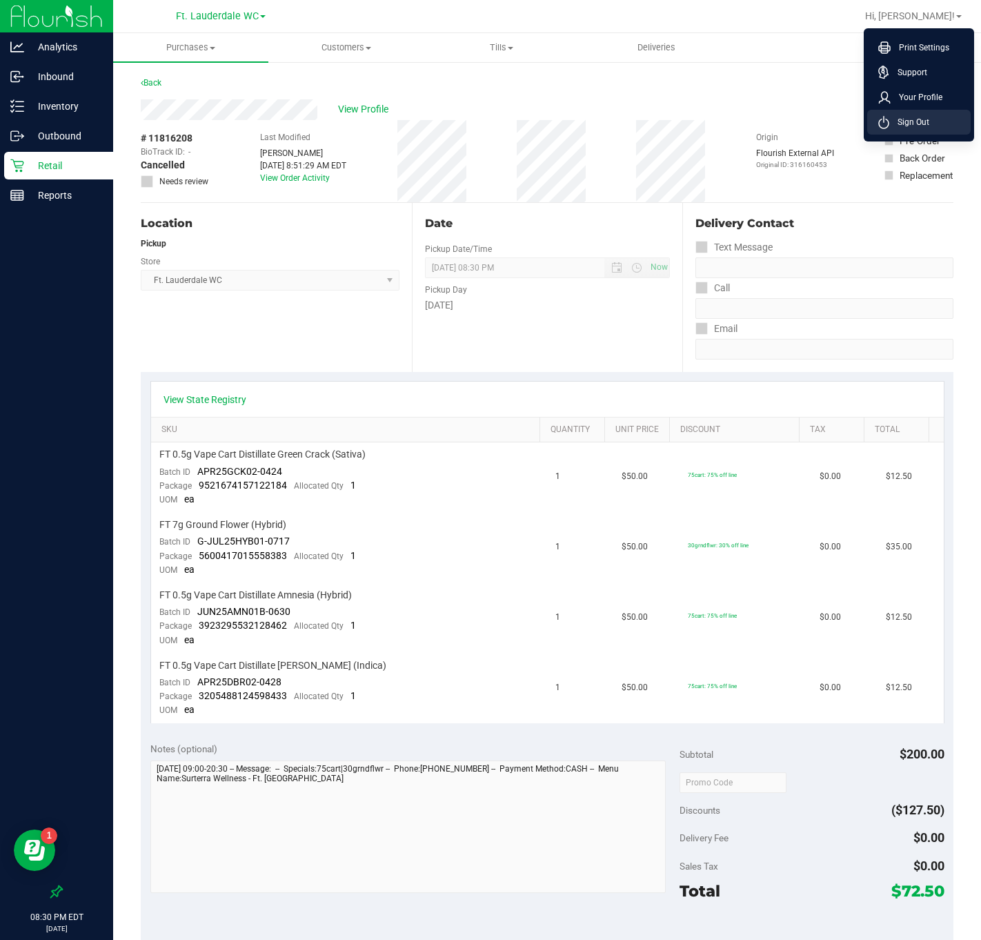
click at [803, 118] on span "Sign Out" at bounding box center [910, 122] width 40 height 14
